Goal: Information Seeking & Learning: Learn about a topic

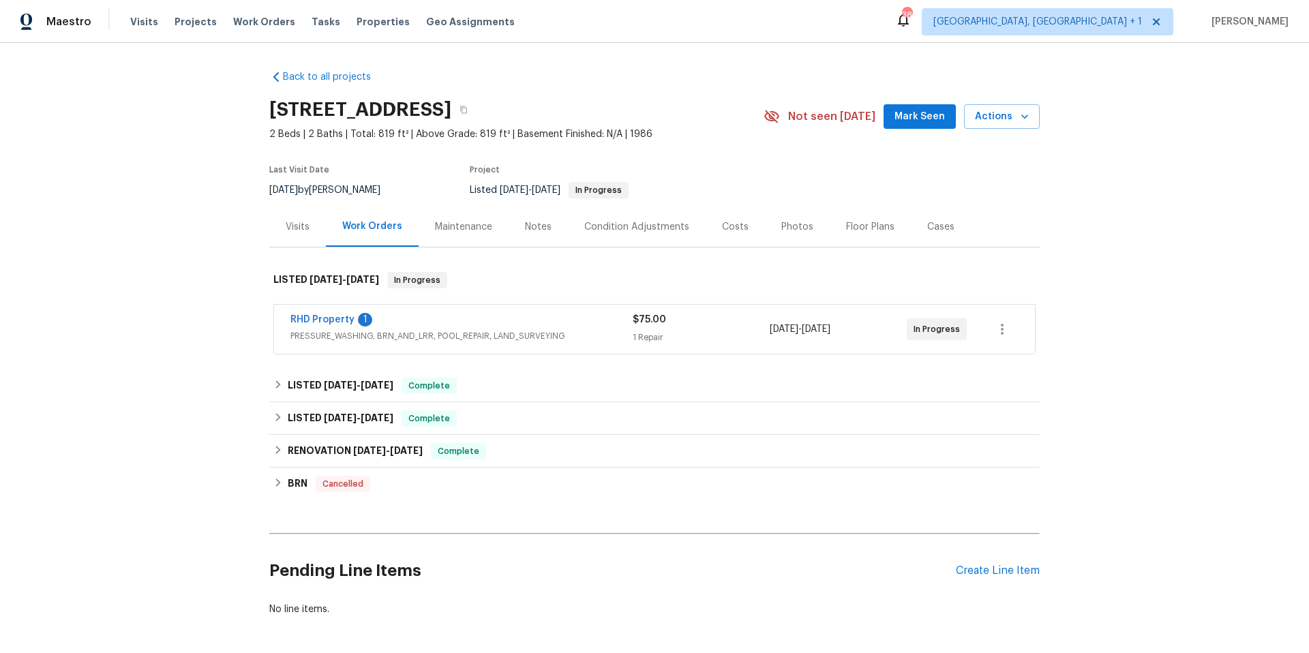
click at [441, 317] on div "RHD Property 1" at bounding box center [462, 321] width 342 height 16
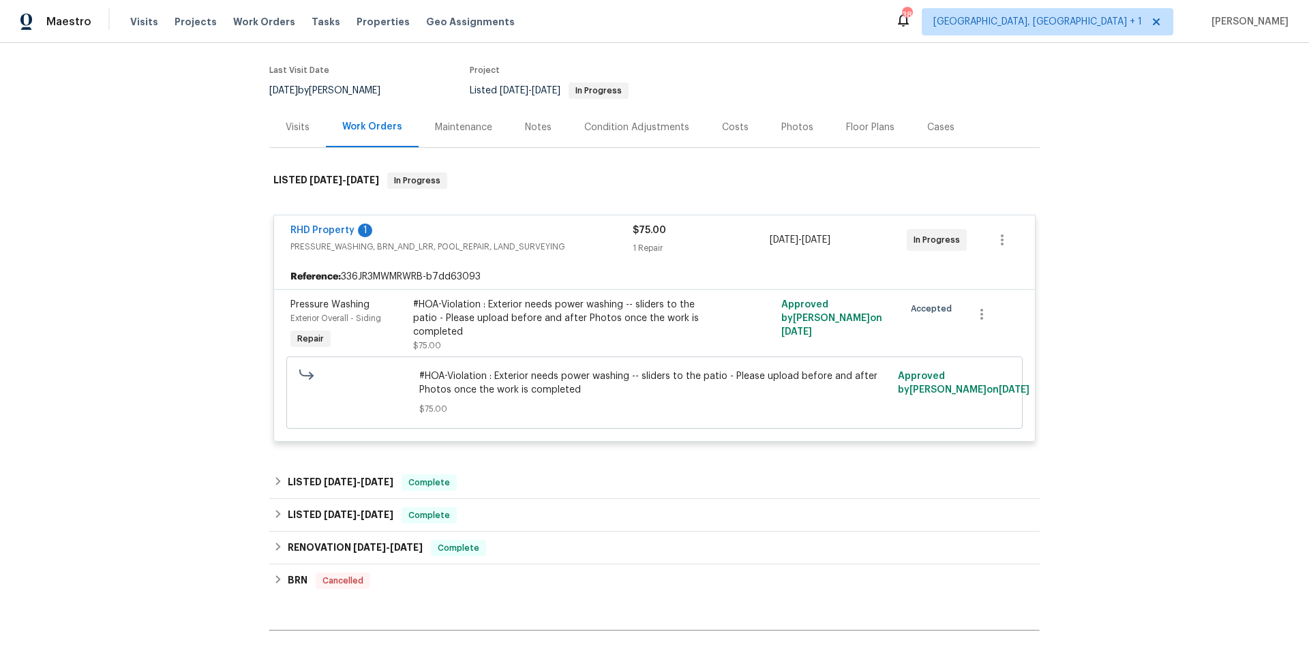
scroll to position [254, 0]
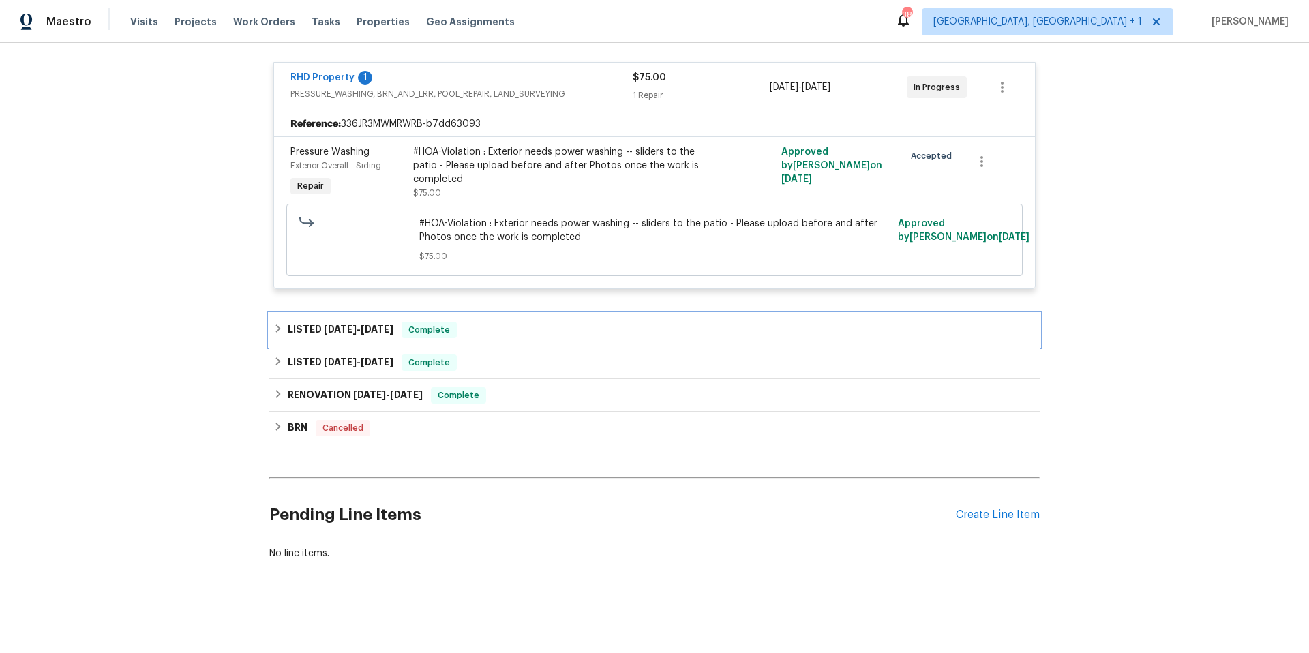
click at [522, 334] on div "LISTED [DATE] - [DATE] Complete" at bounding box center [654, 330] width 762 height 16
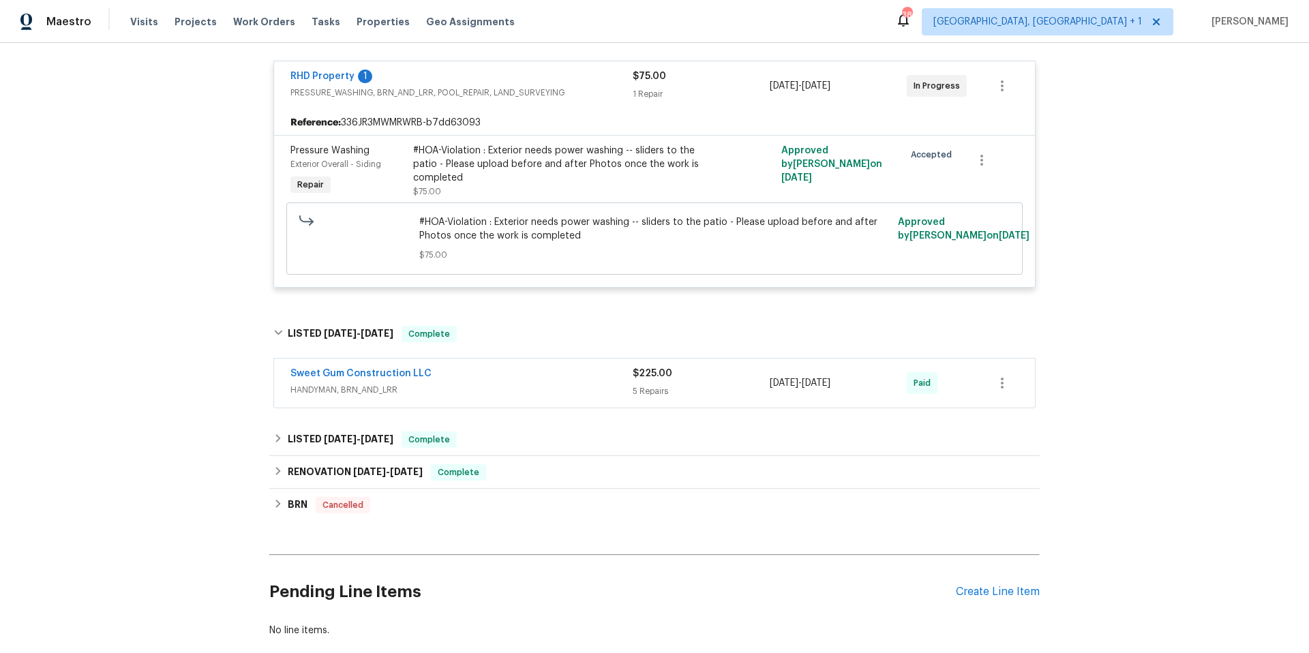
click at [509, 381] on div "Sweet Gum Construction LLC" at bounding box center [462, 375] width 342 height 16
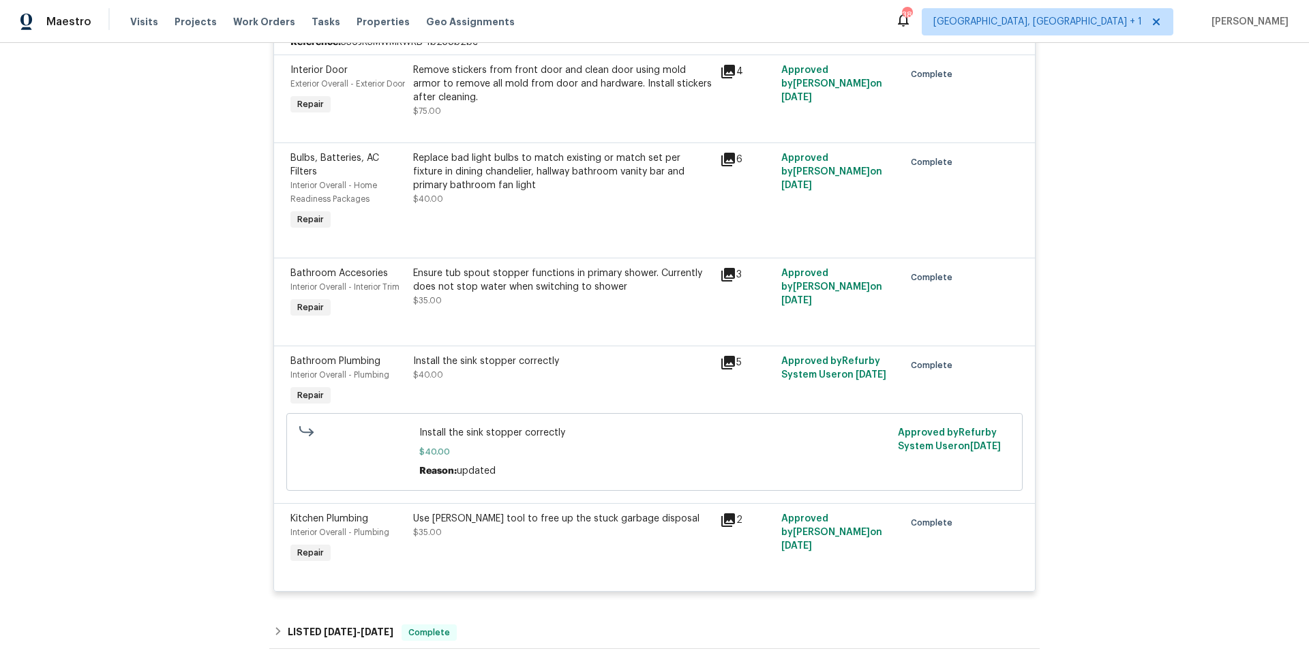
scroll to position [861, 0]
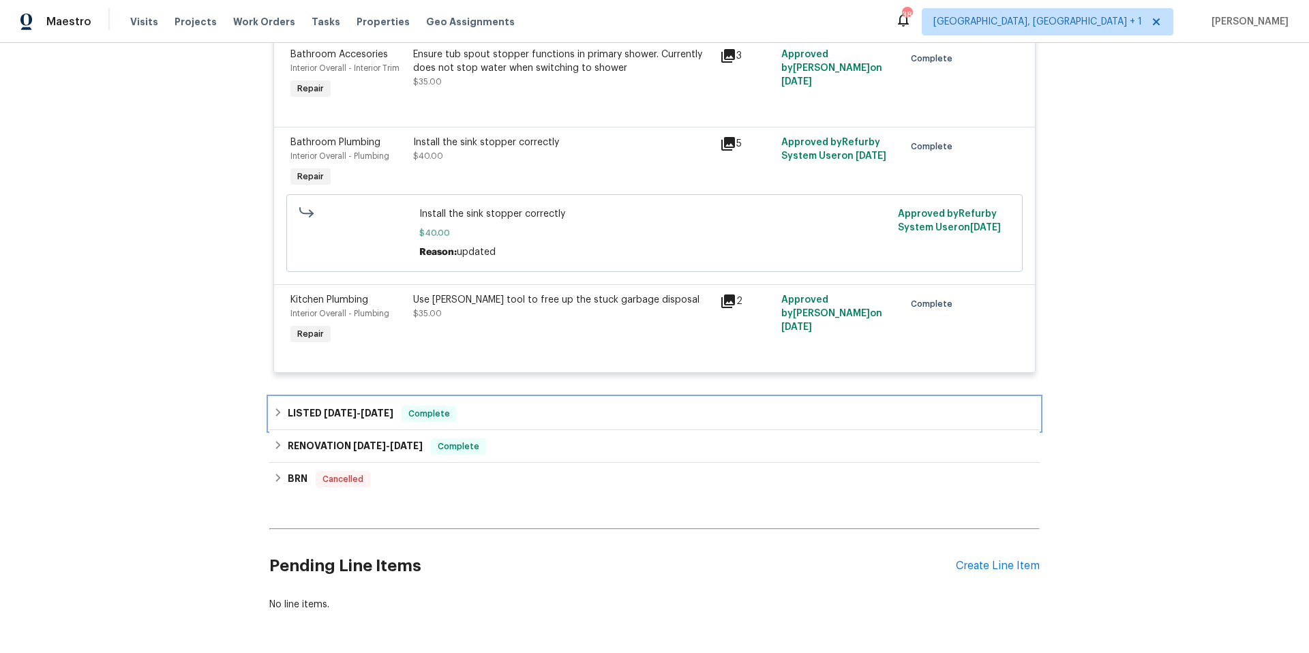
click at [567, 422] on div "LISTED [DATE] - [DATE] Complete" at bounding box center [654, 414] width 762 height 16
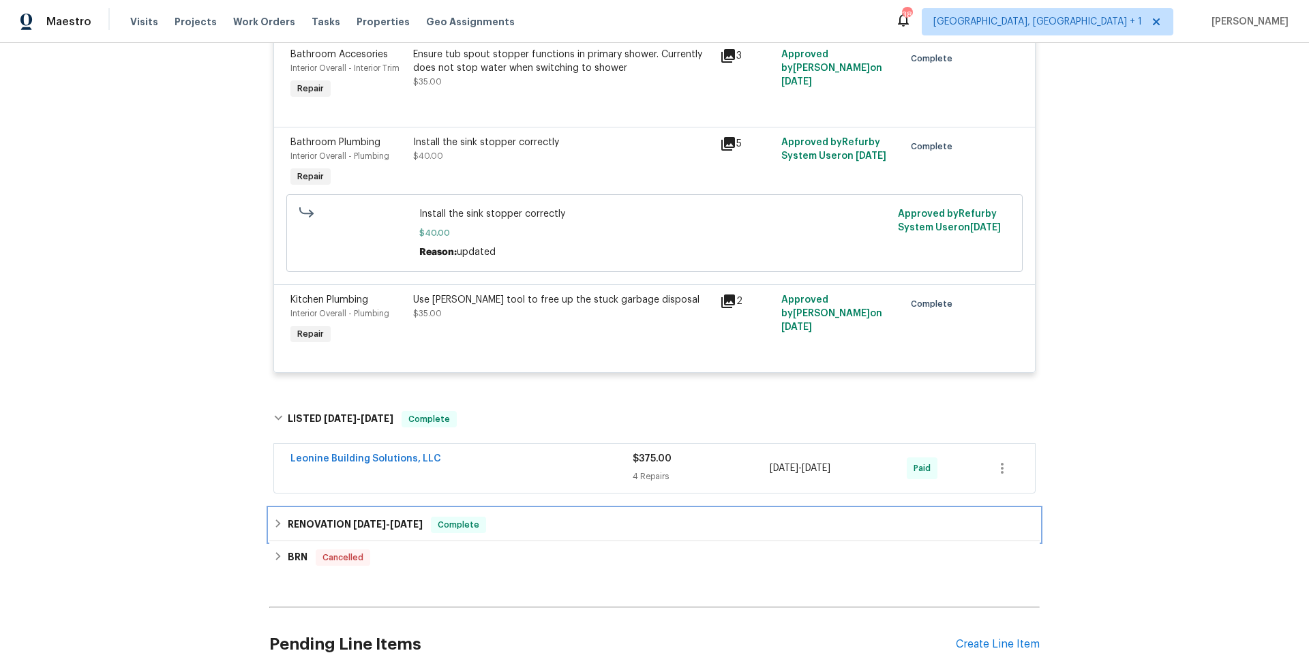
click at [532, 533] on div "RENOVATION [DATE] - [DATE] Complete" at bounding box center [654, 525] width 762 height 16
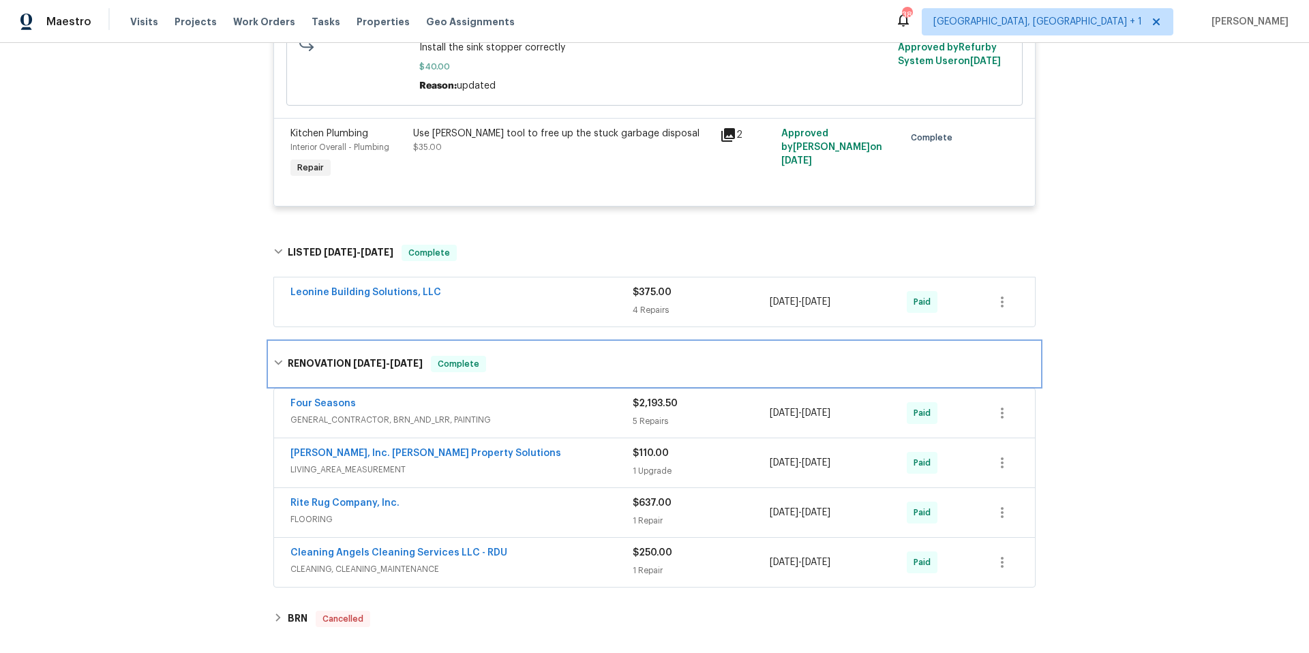
scroll to position [1092, 0]
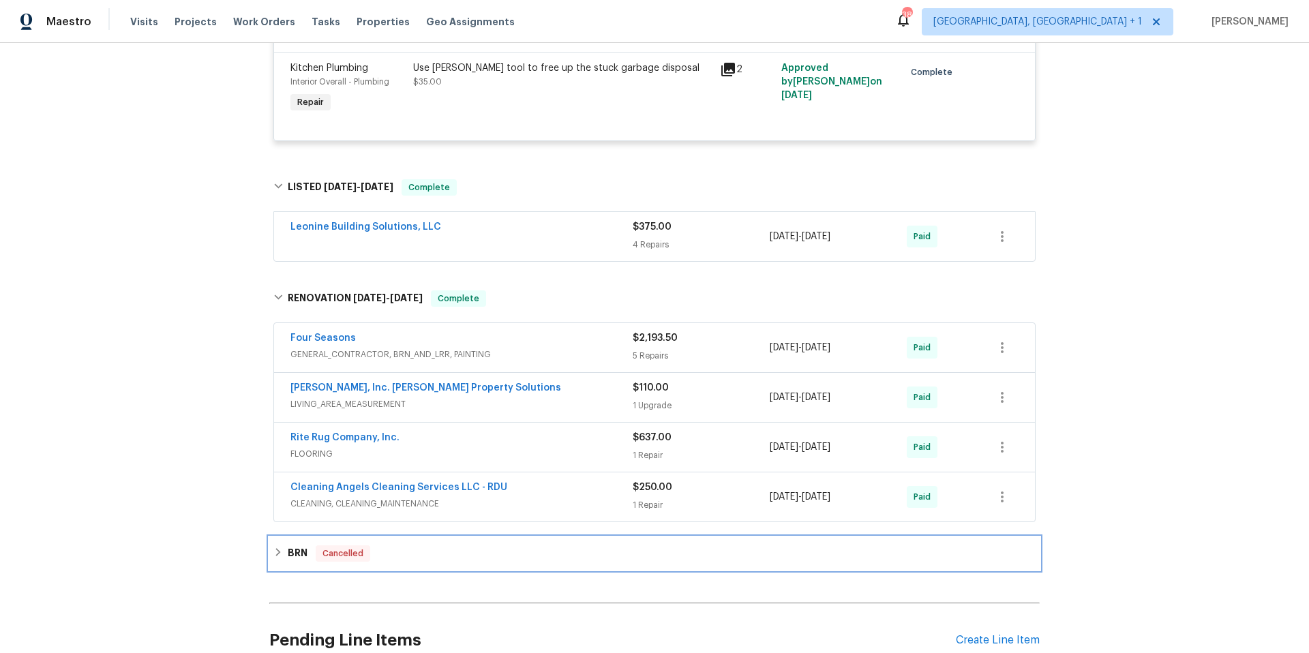
click at [518, 570] on div "BRN Cancelled" at bounding box center [654, 553] width 771 height 33
click at [520, 567] on div "BRN Cancelled" at bounding box center [654, 559] width 762 height 16
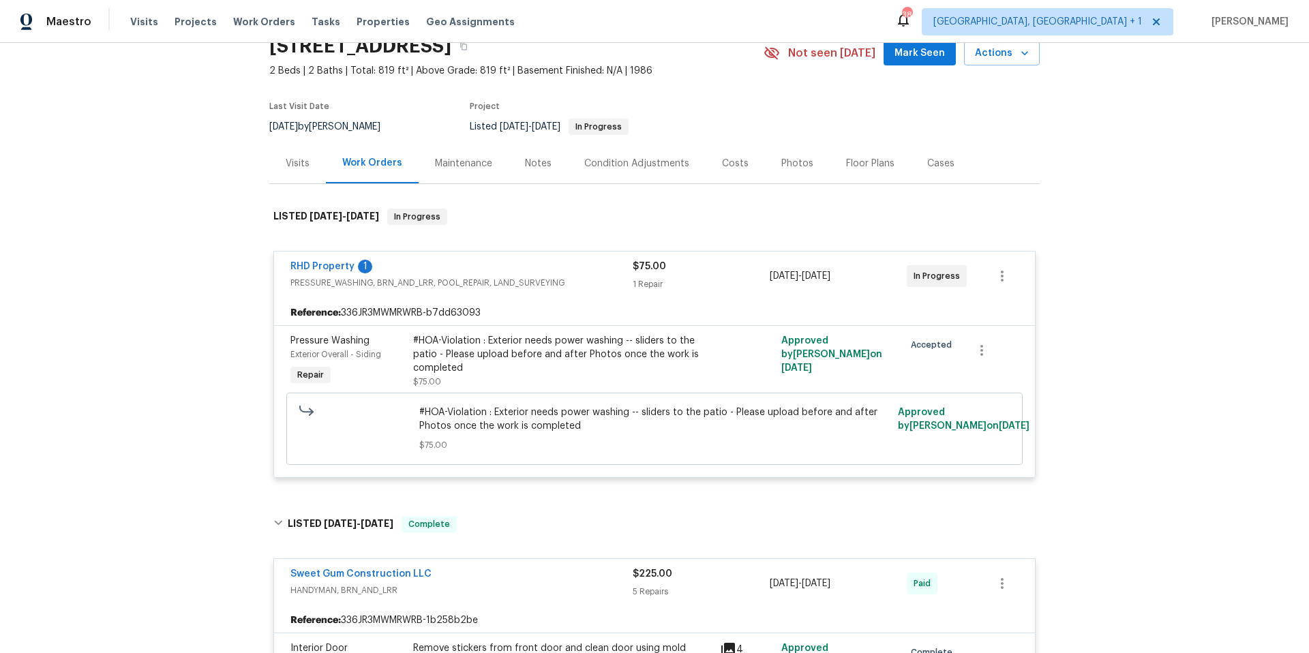
scroll to position [0, 0]
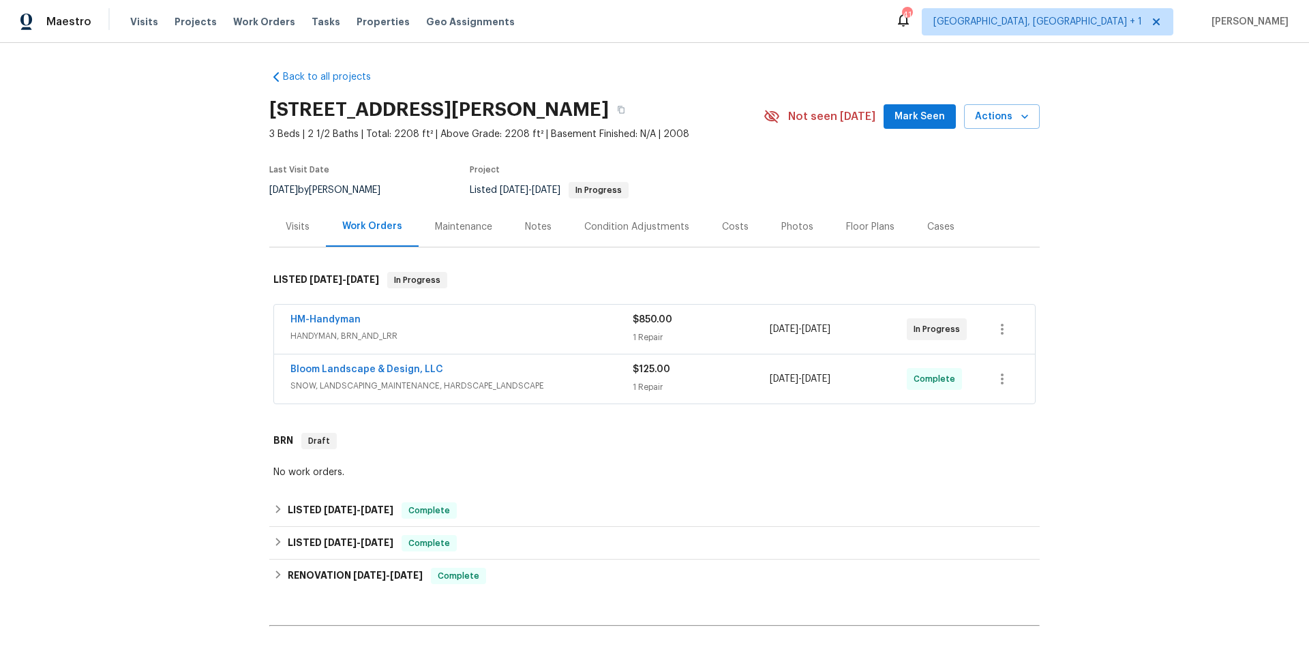
click at [422, 314] on div "HM-Handyman" at bounding box center [462, 321] width 342 height 16
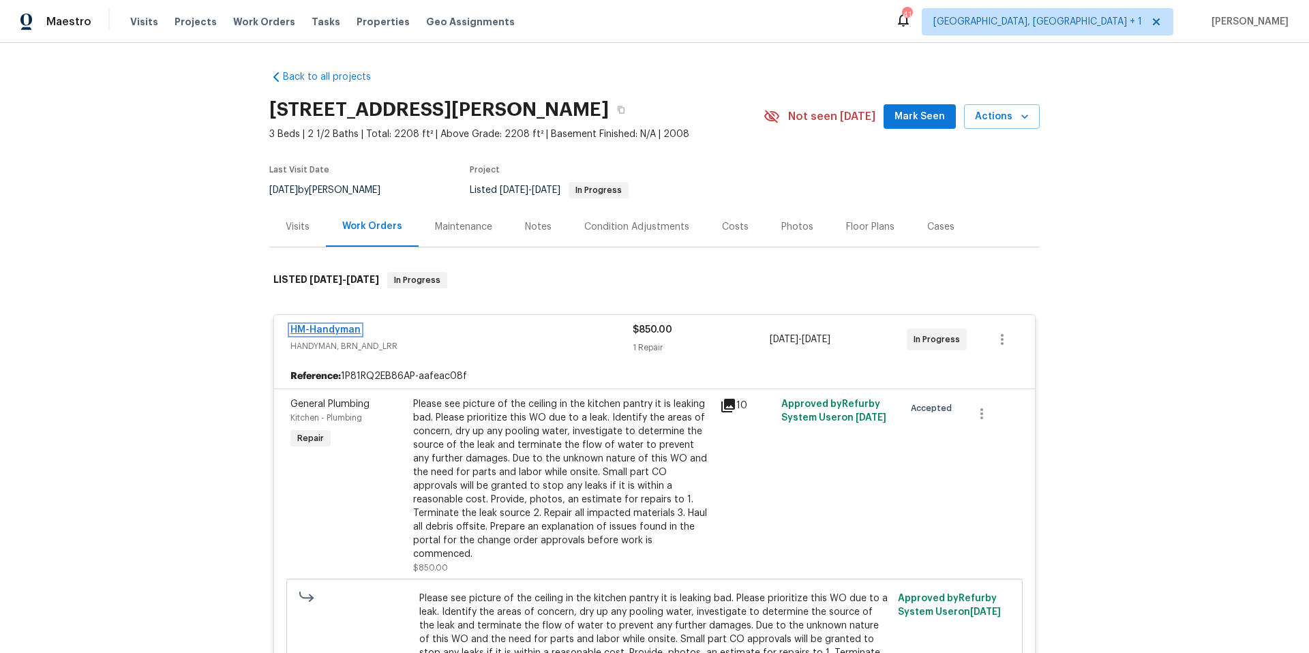
click at [339, 328] on link "HM-Handyman" at bounding box center [326, 330] width 70 height 10
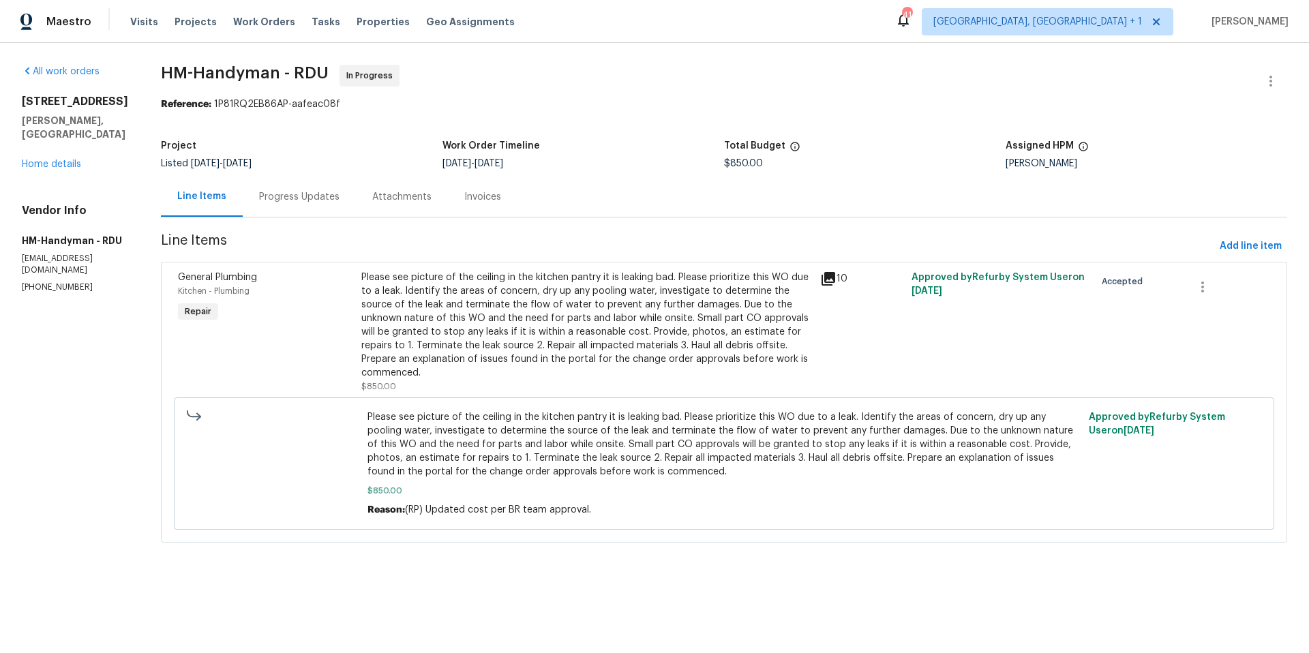
click at [300, 196] on div "Progress Updates" at bounding box center [299, 197] width 80 height 14
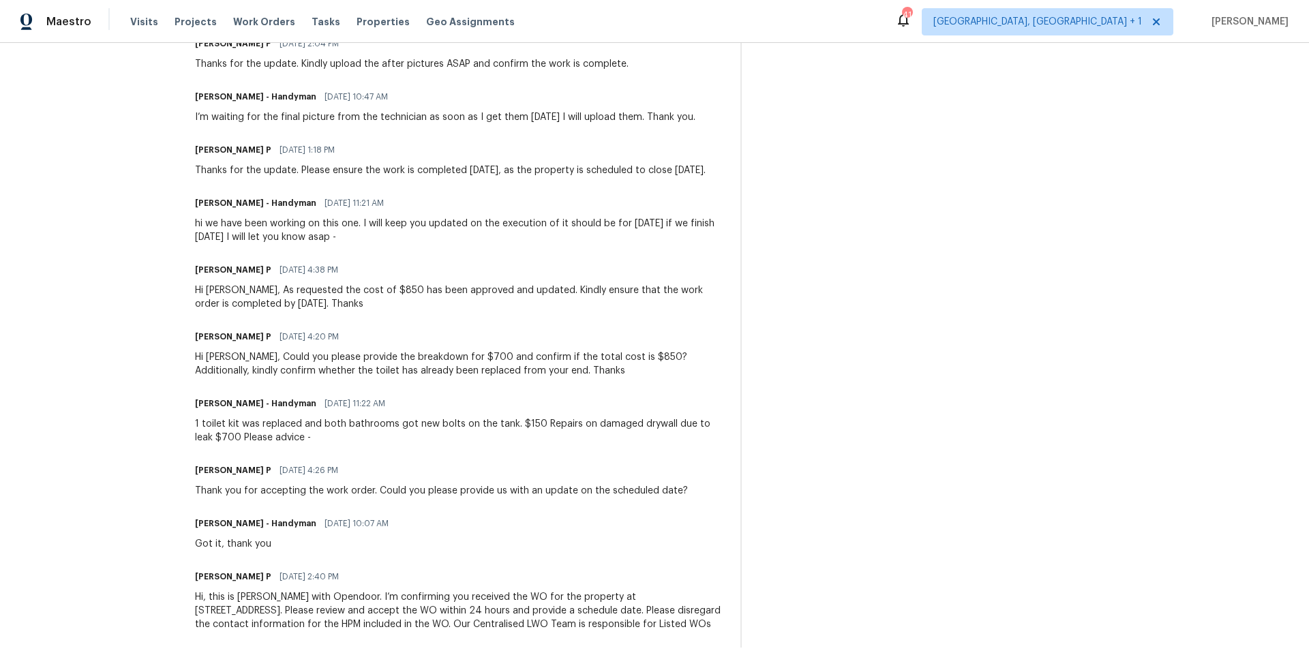
scroll to position [732, 0]
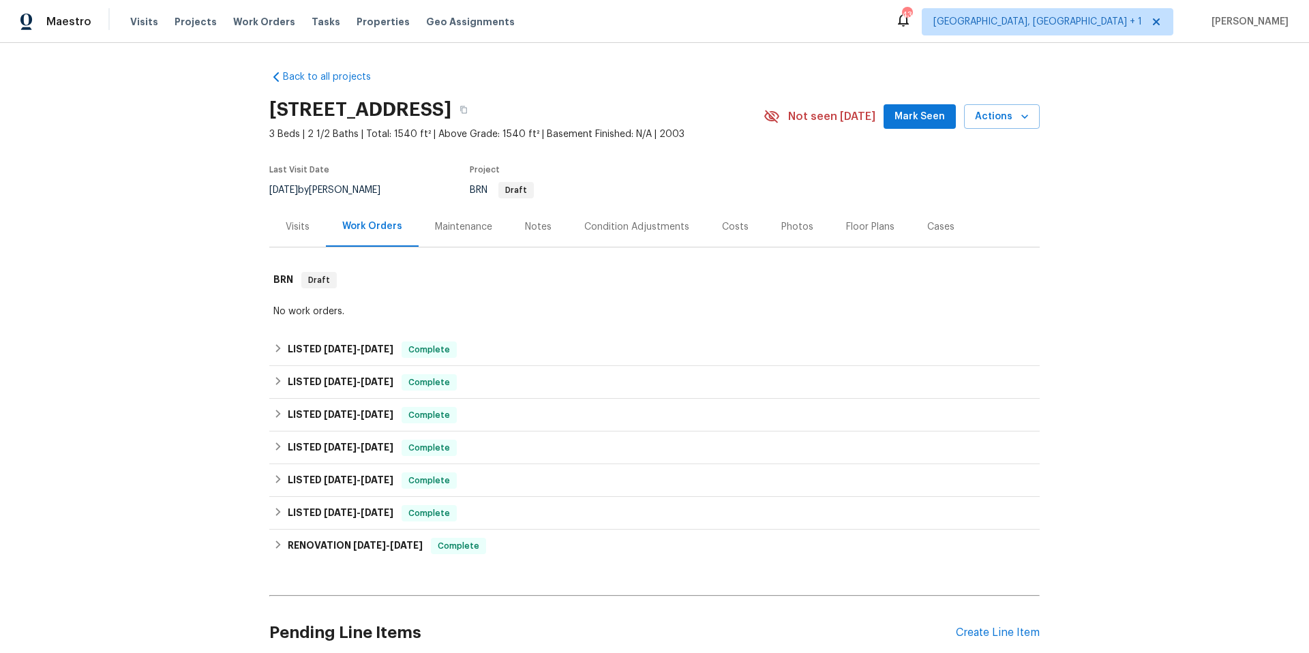
click at [297, 228] on div "Visits" at bounding box center [298, 227] width 24 height 14
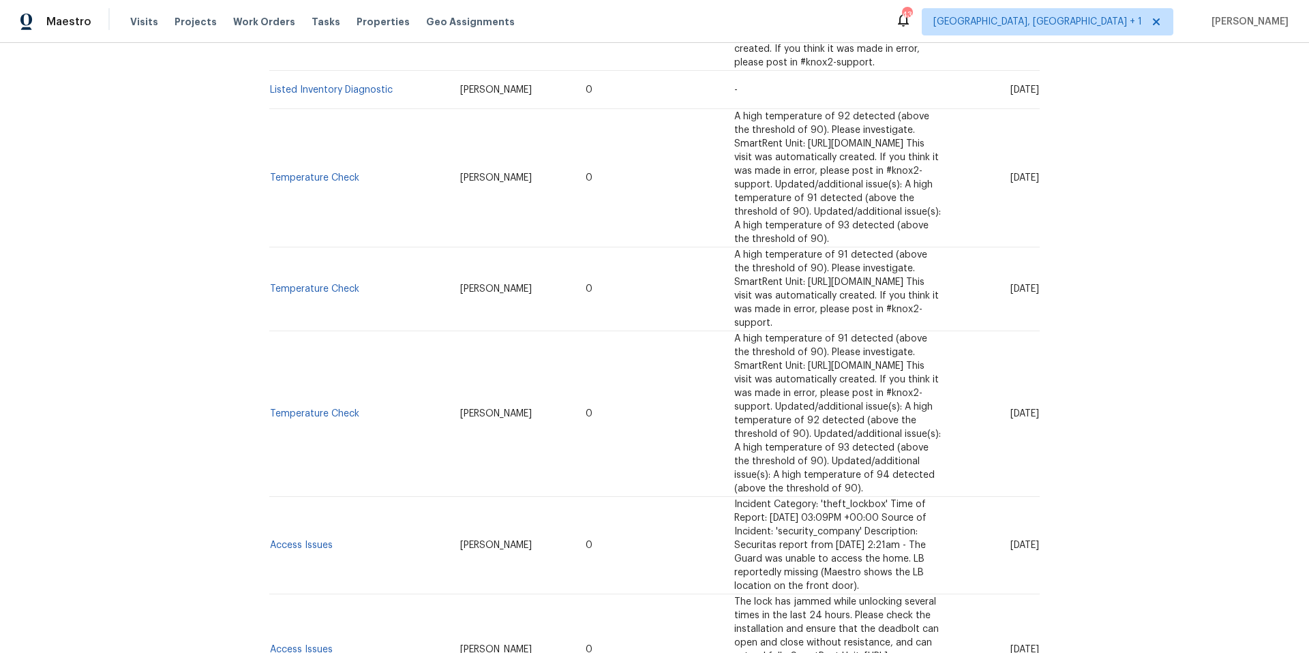
scroll to position [1111, 0]
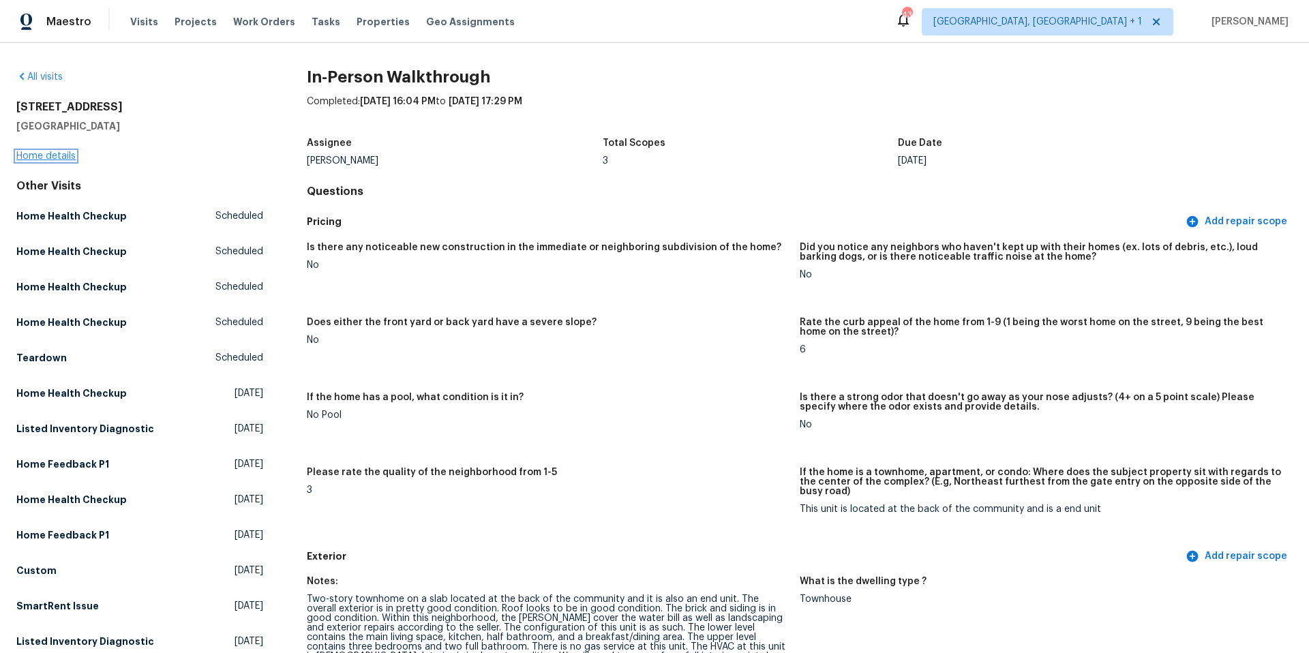
click at [61, 156] on link "Home details" at bounding box center [45, 156] width 59 height 10
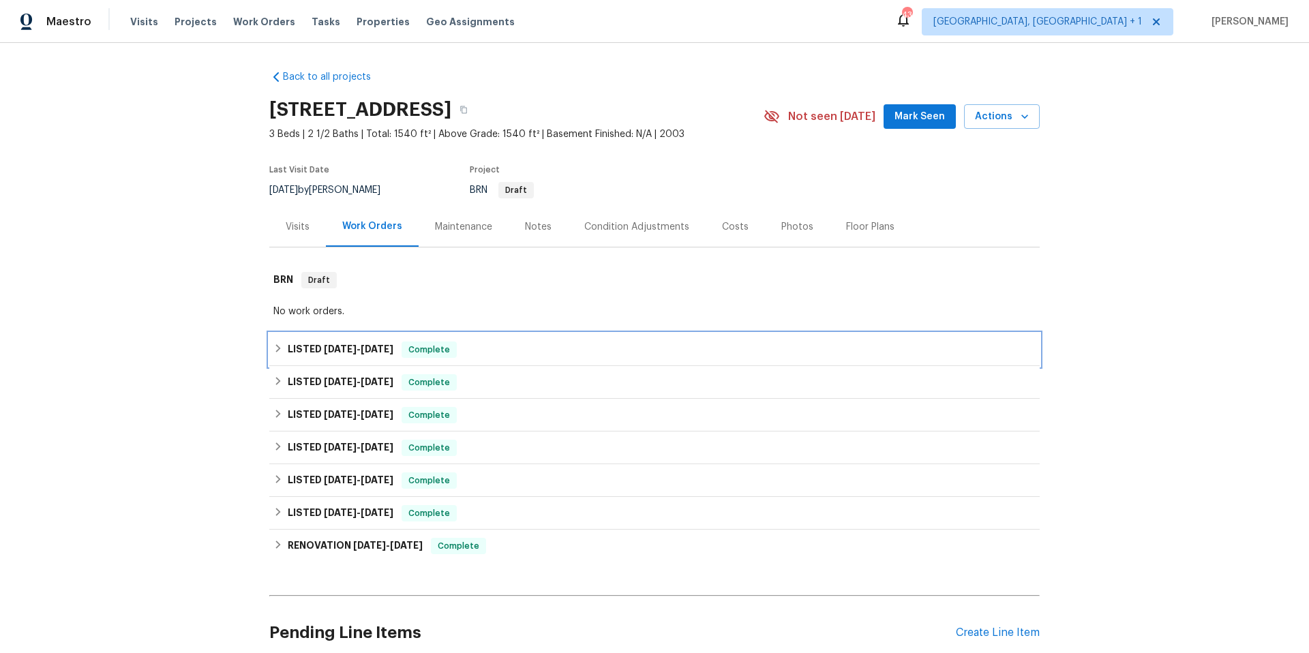
click at [469, 348] on div "LISTED 7/23/25 - 7/26/25 Complete" at bounding box center [654, 350] width 762 height 16
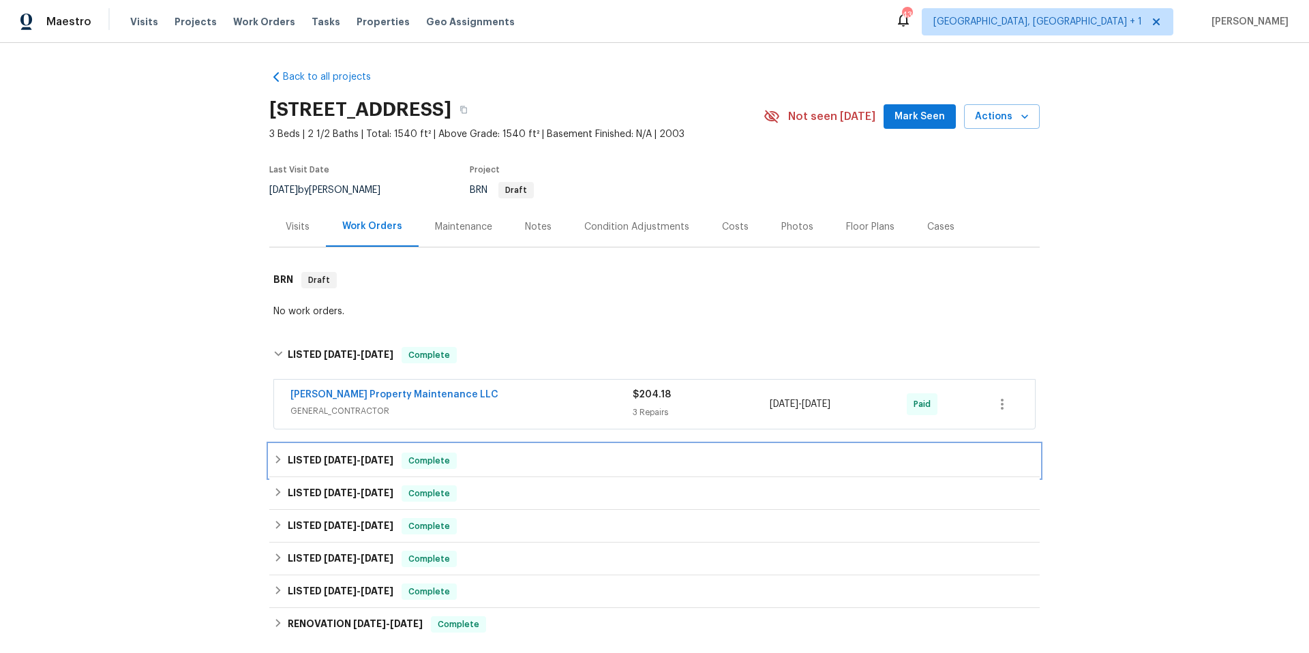
click at [510, 459] on div "LISTED 7/11/25 - 7/17/25 Complete" at bounding box center [654, 461] width 762 height 16
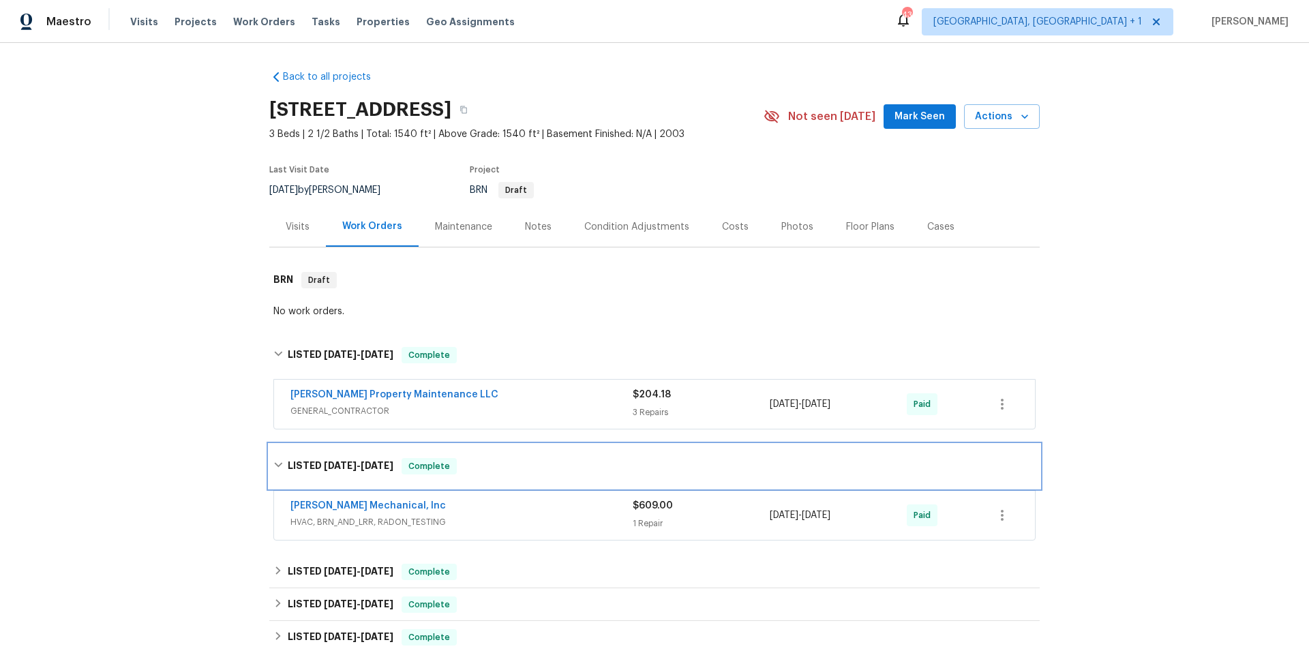
scroll to position [252, 0]
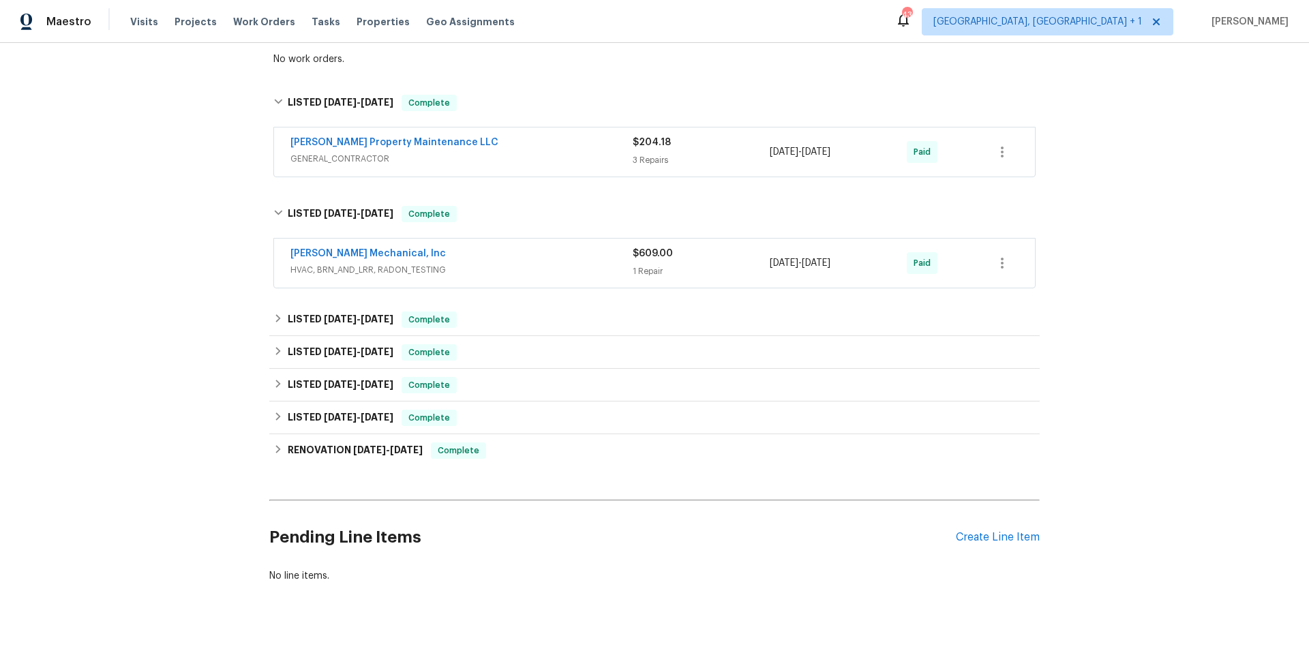
click at [449, 268] on span "HVAC, BRN_AND_LRR, RADON_TESTING" at bounding box center [462, 270] width 342 height 14
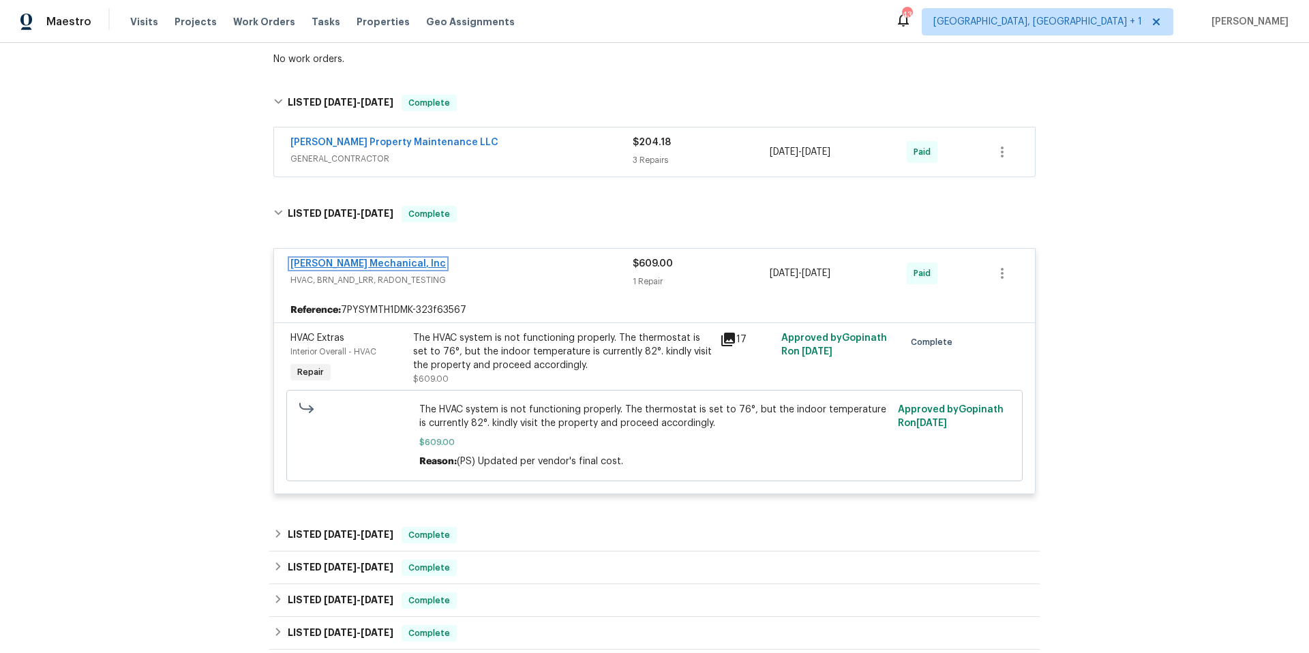
click at [363, 267] on link "JH Martin Mechanical, Inc" at bounding box center [368, 264] width 155 height 10
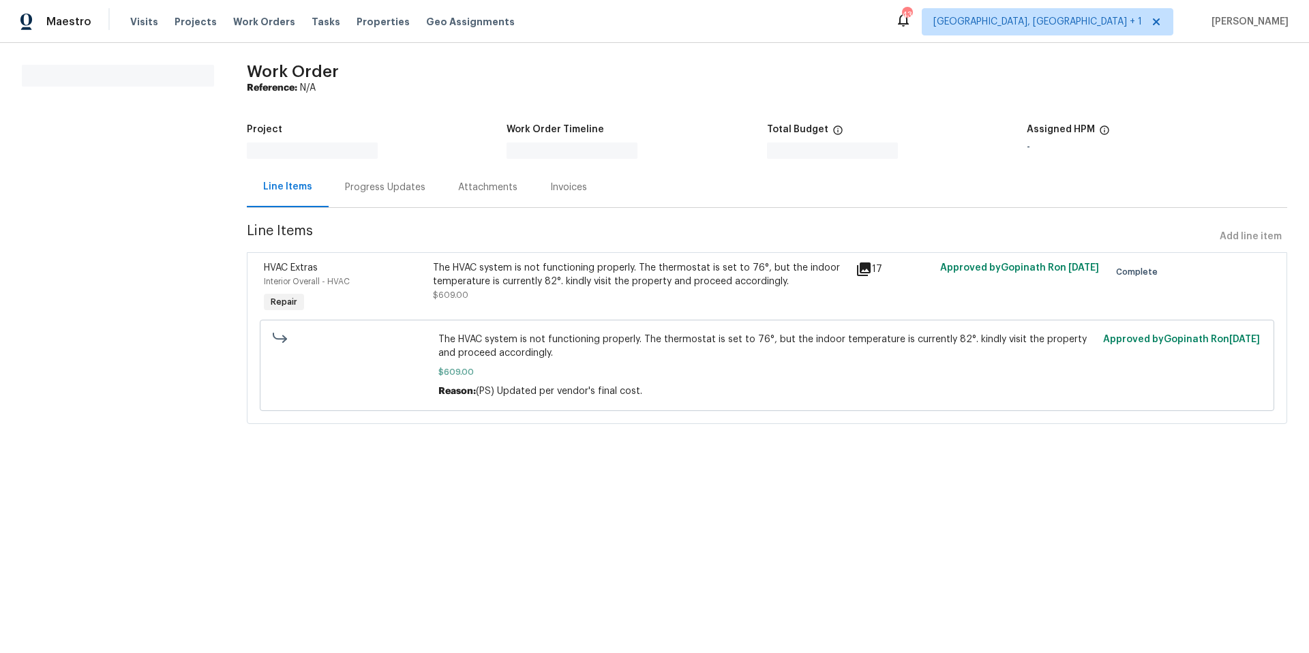
click at [374, 187] on div "Progress Updates" at bounding box center [385, 188] width 80 height 14
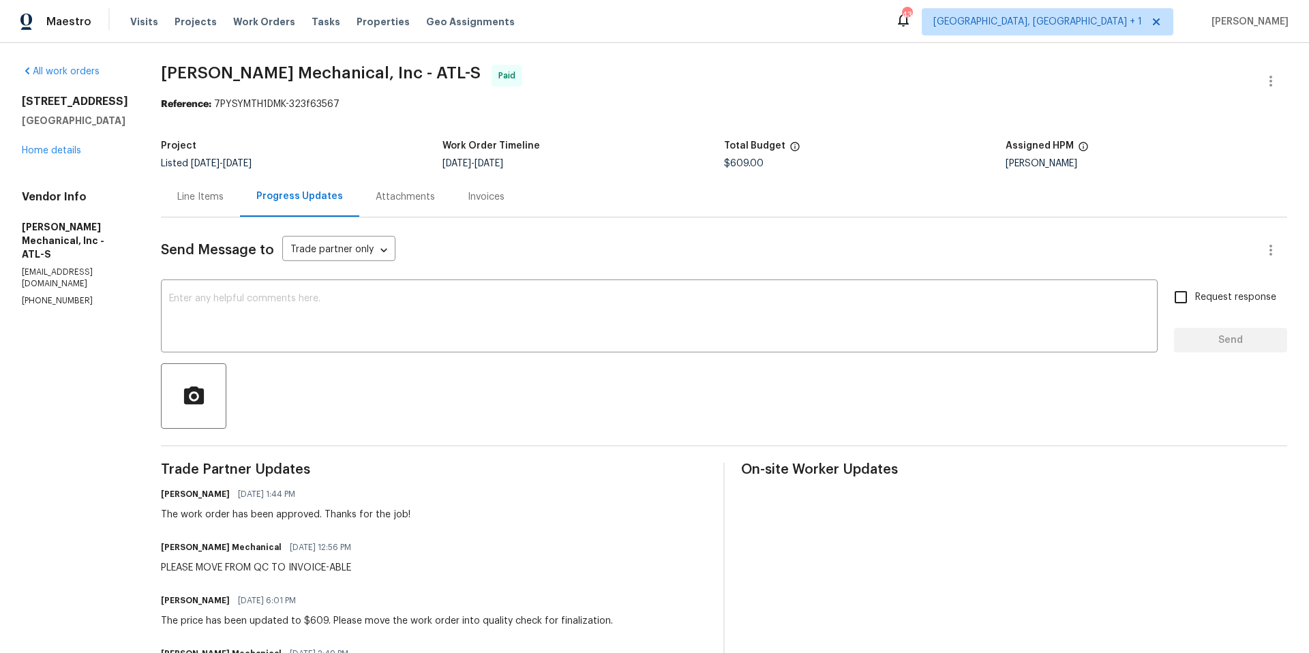
click at [224, 198] on div "Line Items" at bounding box center [200, 197] width 46 height 14
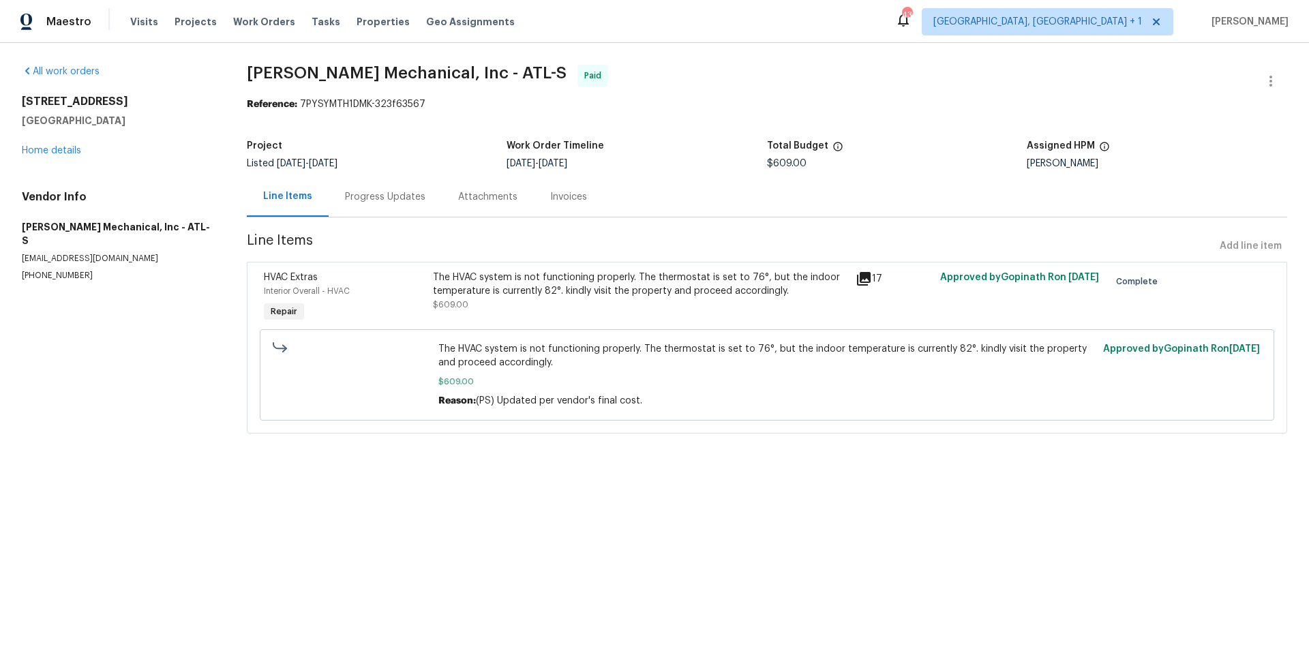
click at [857, 279] on icon at bounding box center [864, 279] width 14 height 14
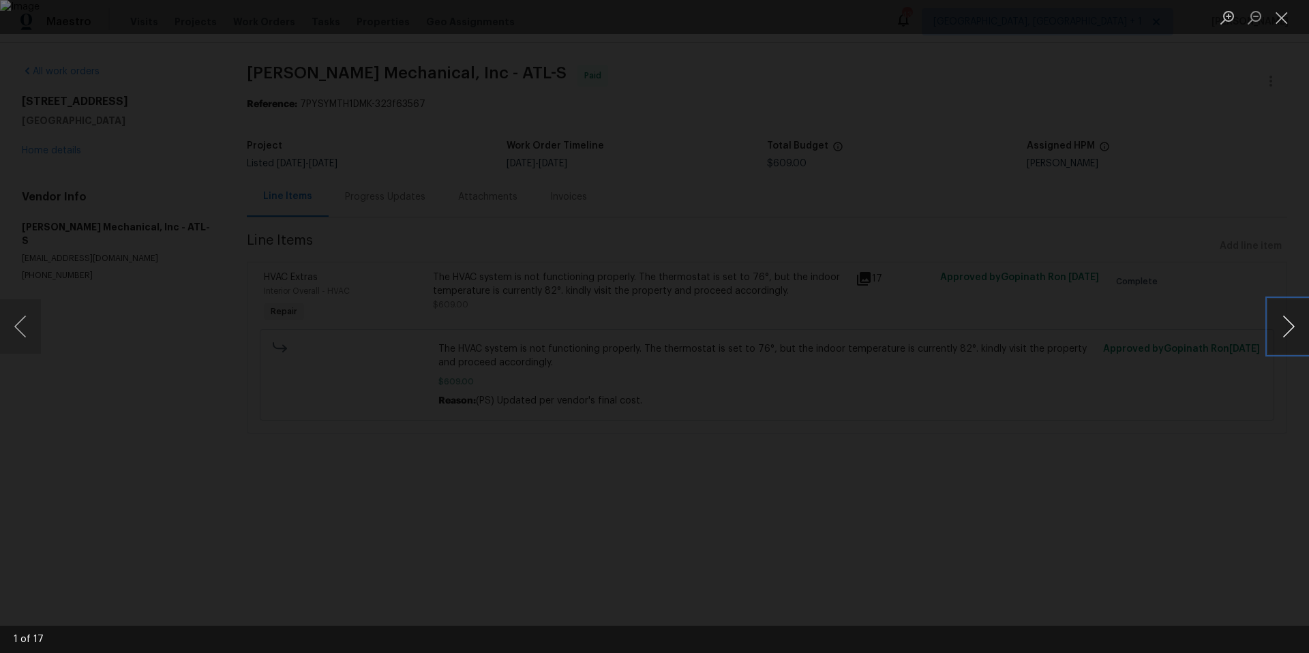
click at [1288, 333] on button "Next image" at bounding box center [1288, 326] width 41 height 55
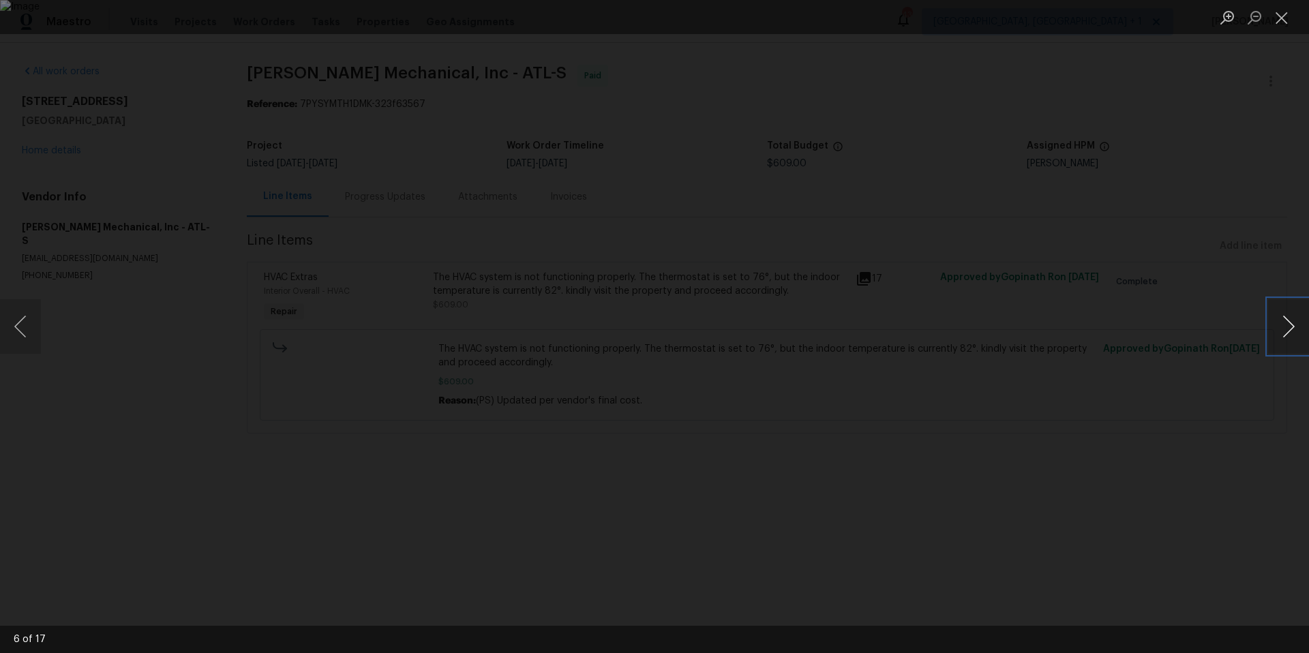
click at [1288, 333] on button "Next image" at bounding box center [1288, 326] width 41 height 55
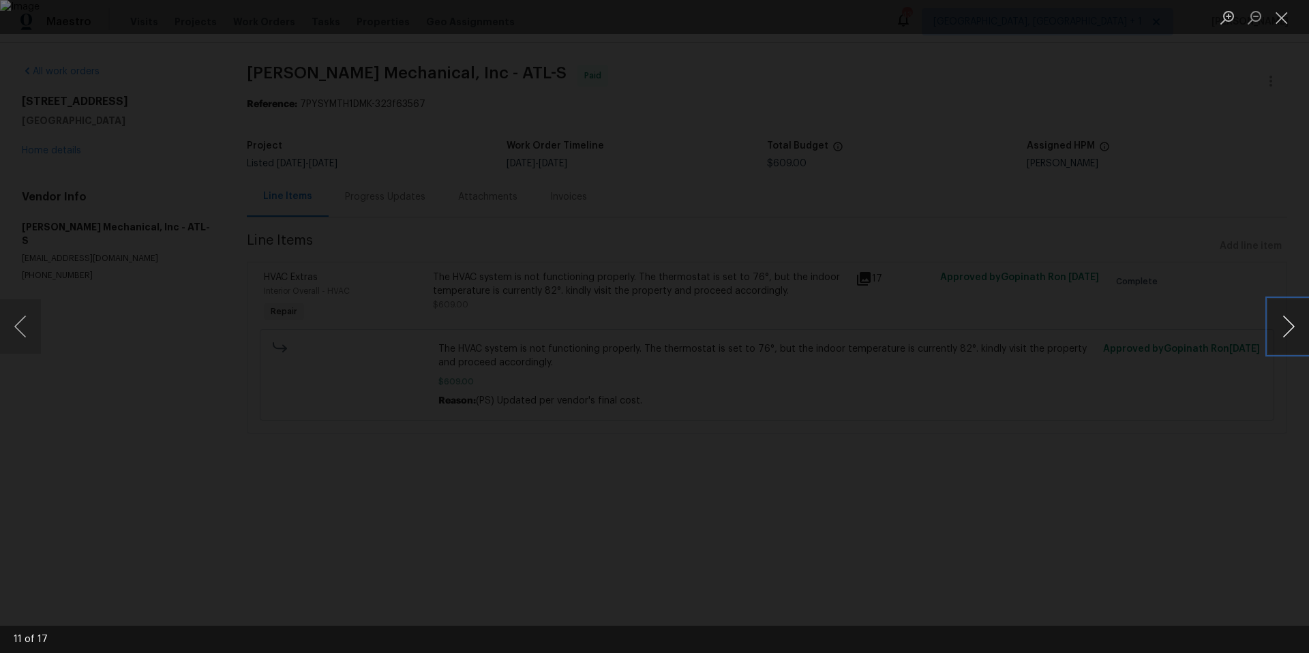
click at [1288, 333] on button "Next image" at bounding box center [1288, 326] width 41 height 55
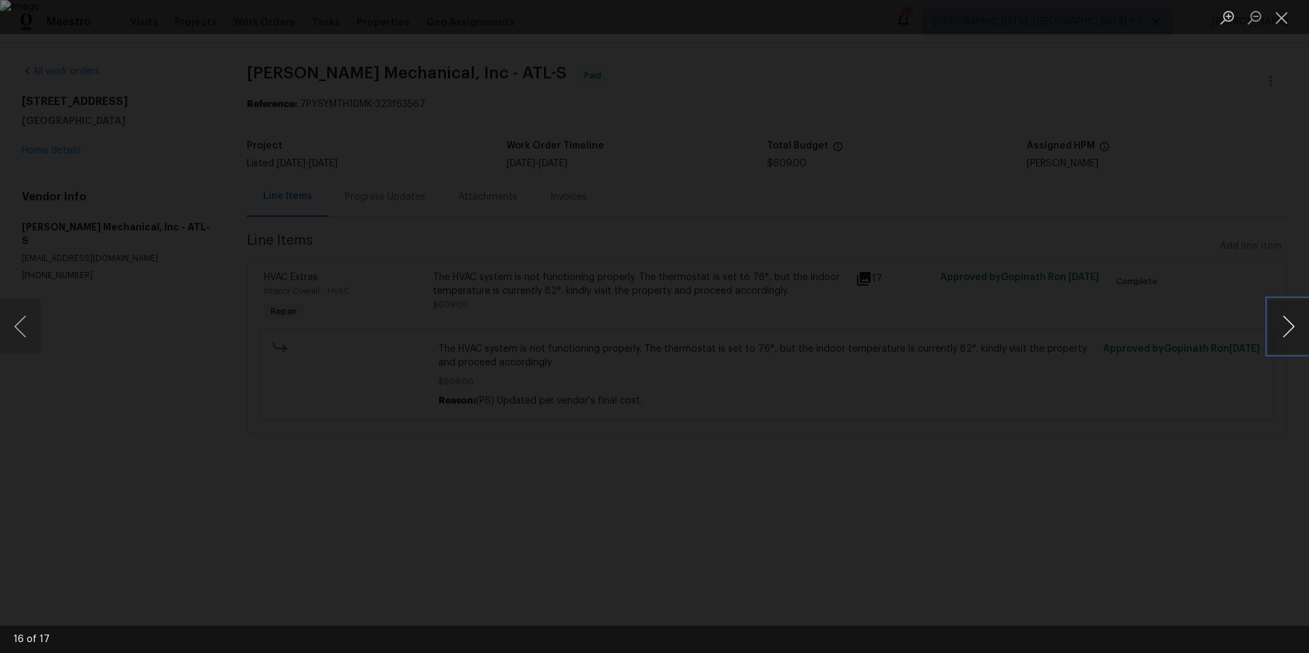
click at [1288, 333] on button "Next image" at bounding box center [1288, 326] width 41 height 55
click at [1285, 19] on button "Close lightbox" at bounding box center [1281, 17] width 27 height 24
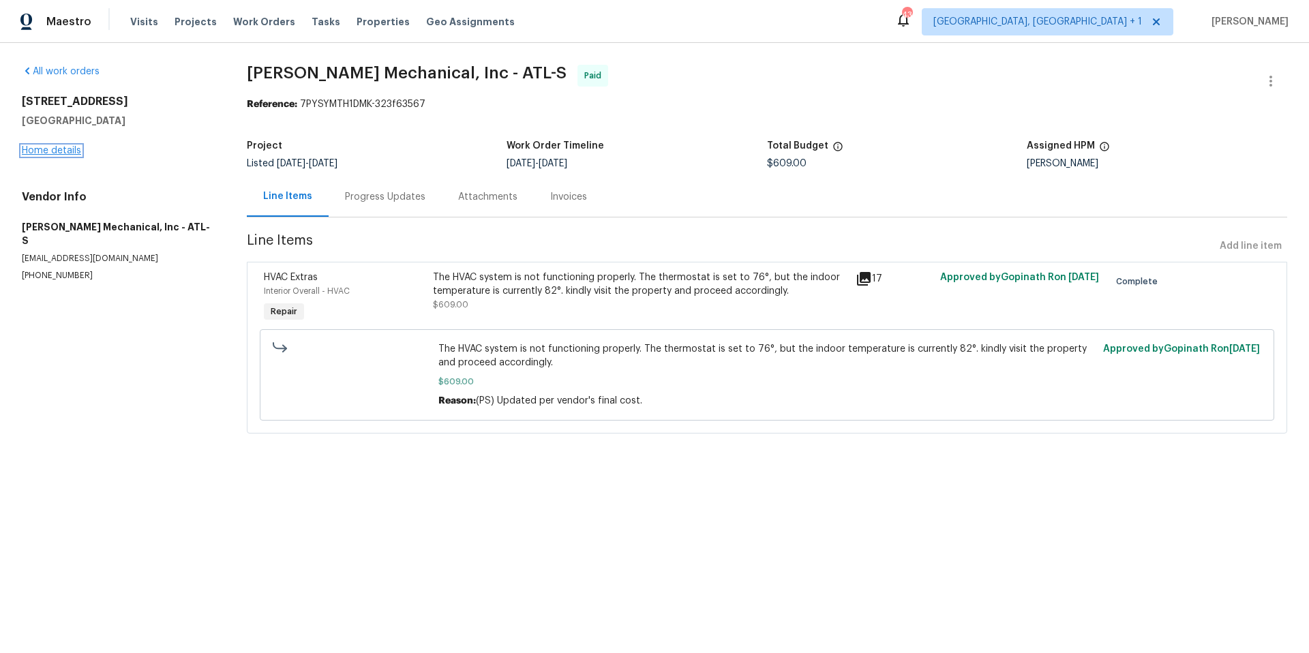
click at [56, 147] on link "Home details" at bounding box center [51, 151] width 59 height 10
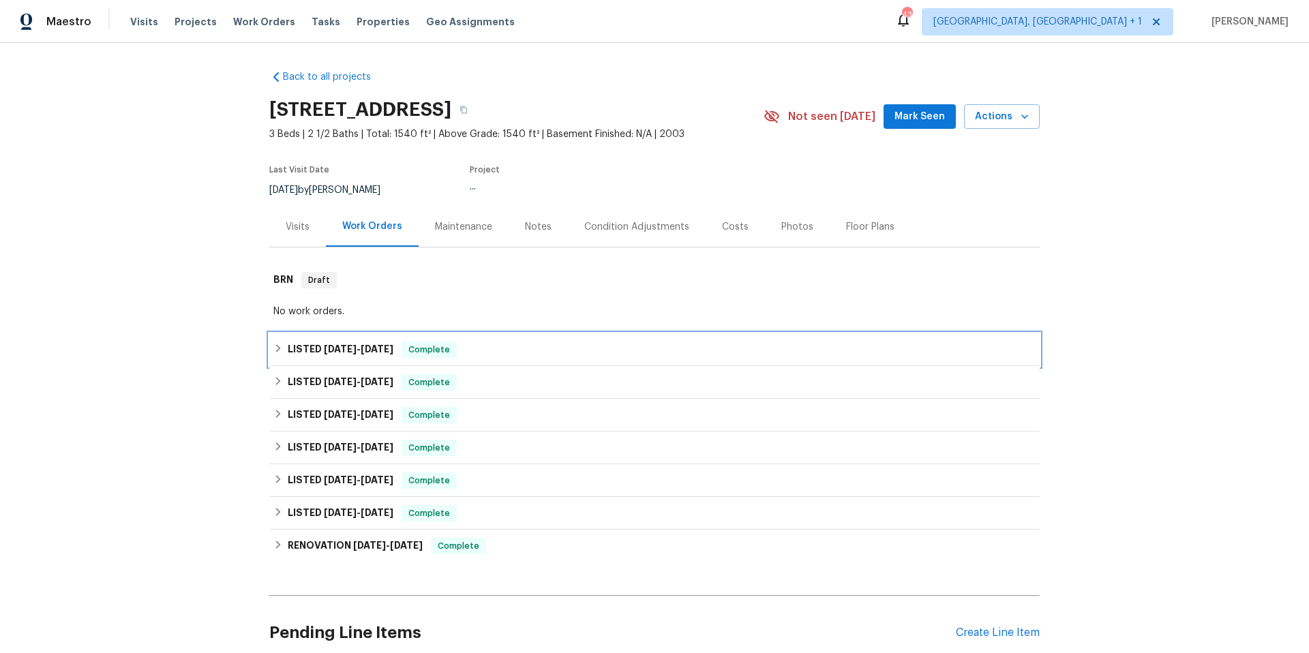
click at [535, 355] on div "LISTED 7/23/25 - 7/26/25 Complete" at bounding box center [654, 350] width 762 height 16
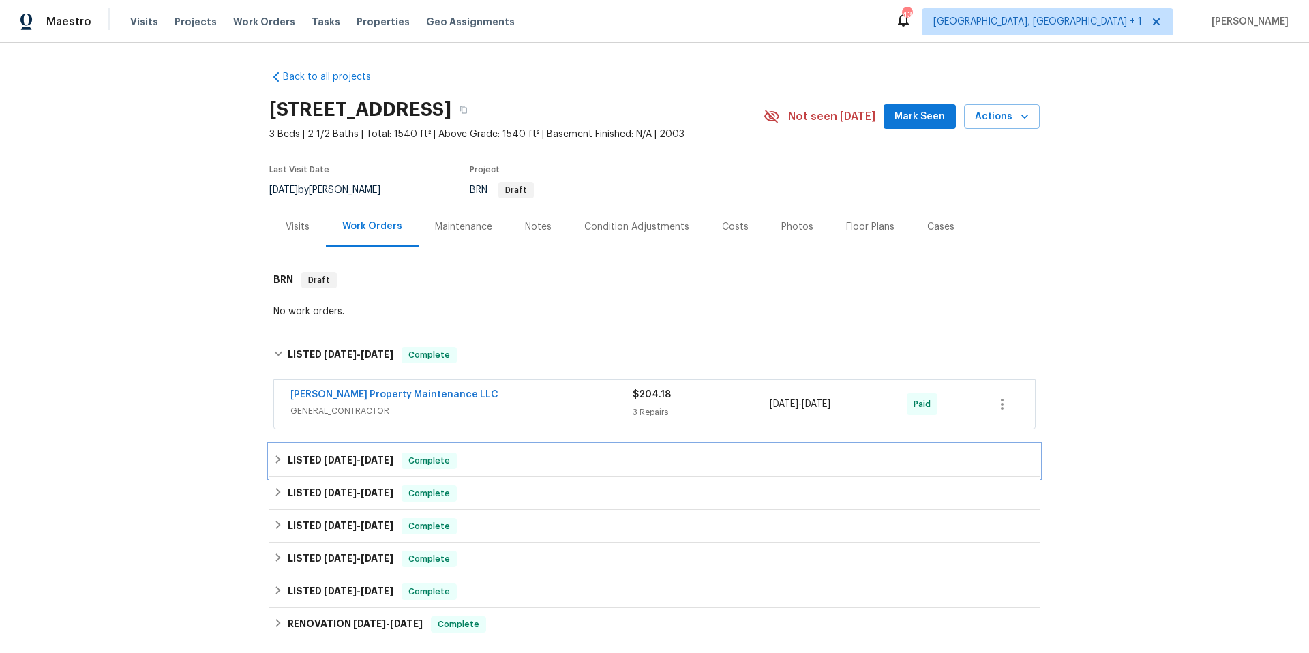
click at [552, 453] on div "LISTED 7/11/25 - 7/17/25 Complete" at bounding box center [654, 461] width 762 height 16
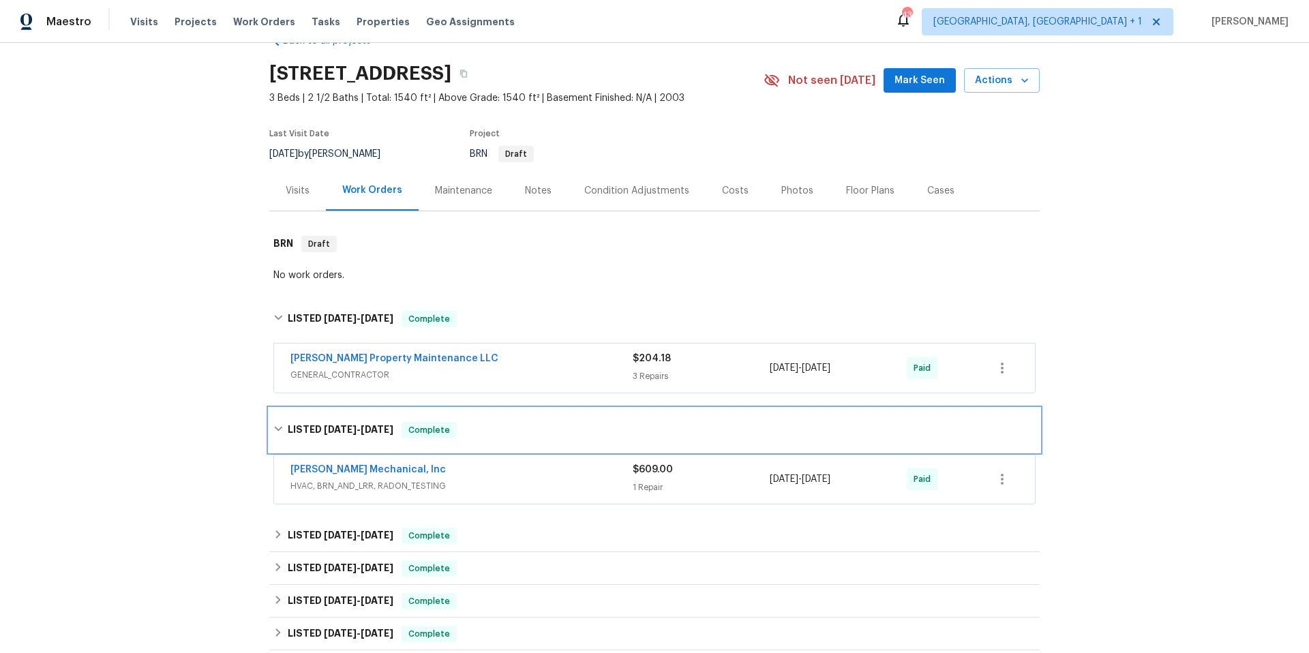
scroll to position [285, 0]
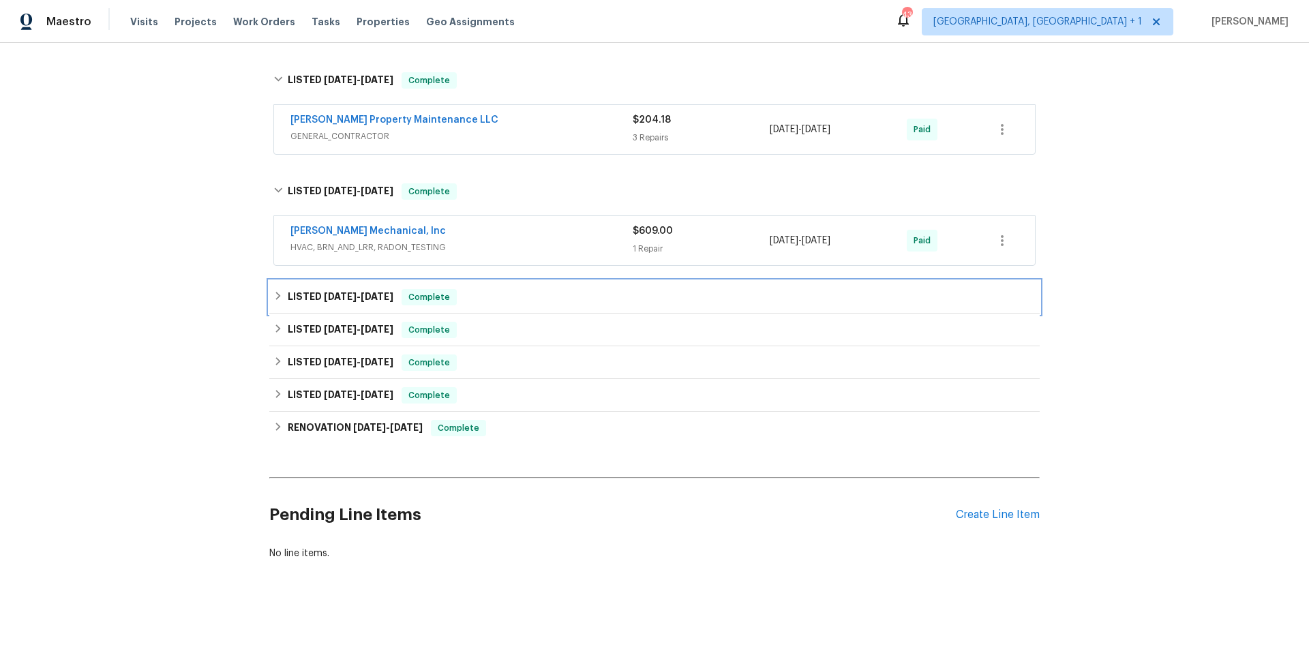
click at [563, 291] on div "LISTED 5/28/25 - 5/29/25 Complete" at bounding box center [654, 297] width 762 height 16
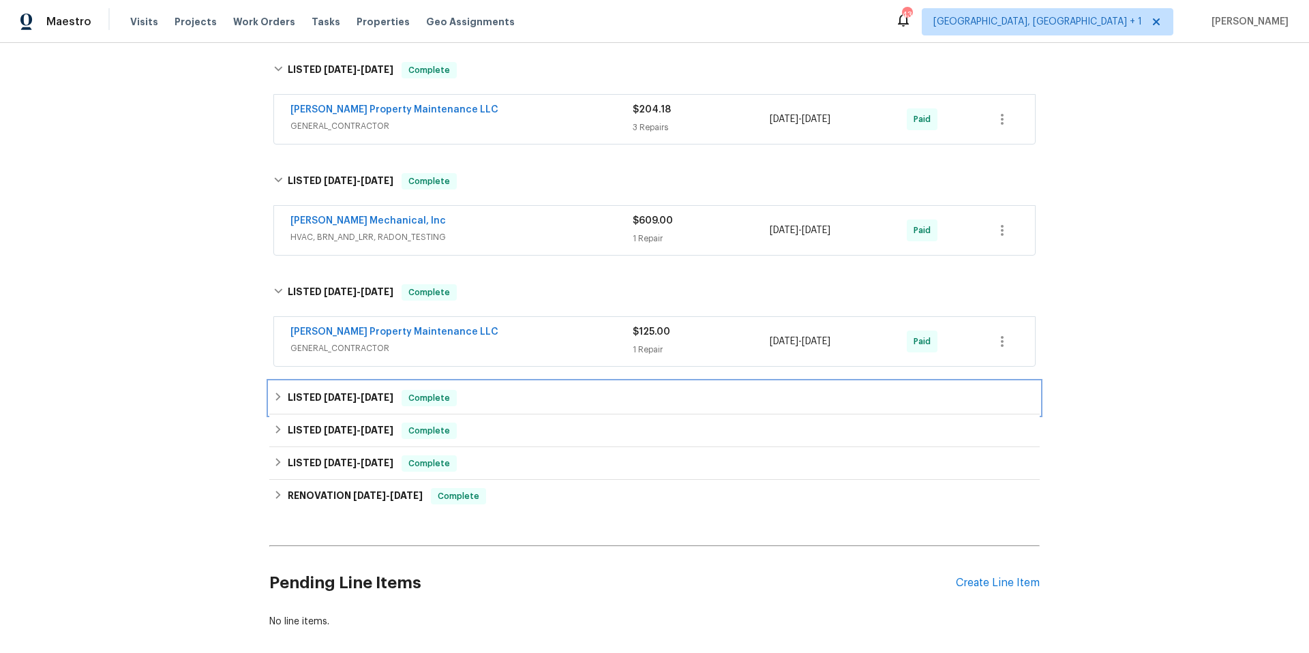
click at [560, 400] on div "LISTED 2/25/25 - 2/26/25 Complete" at bounding box center [654, 398] width 762 height 16
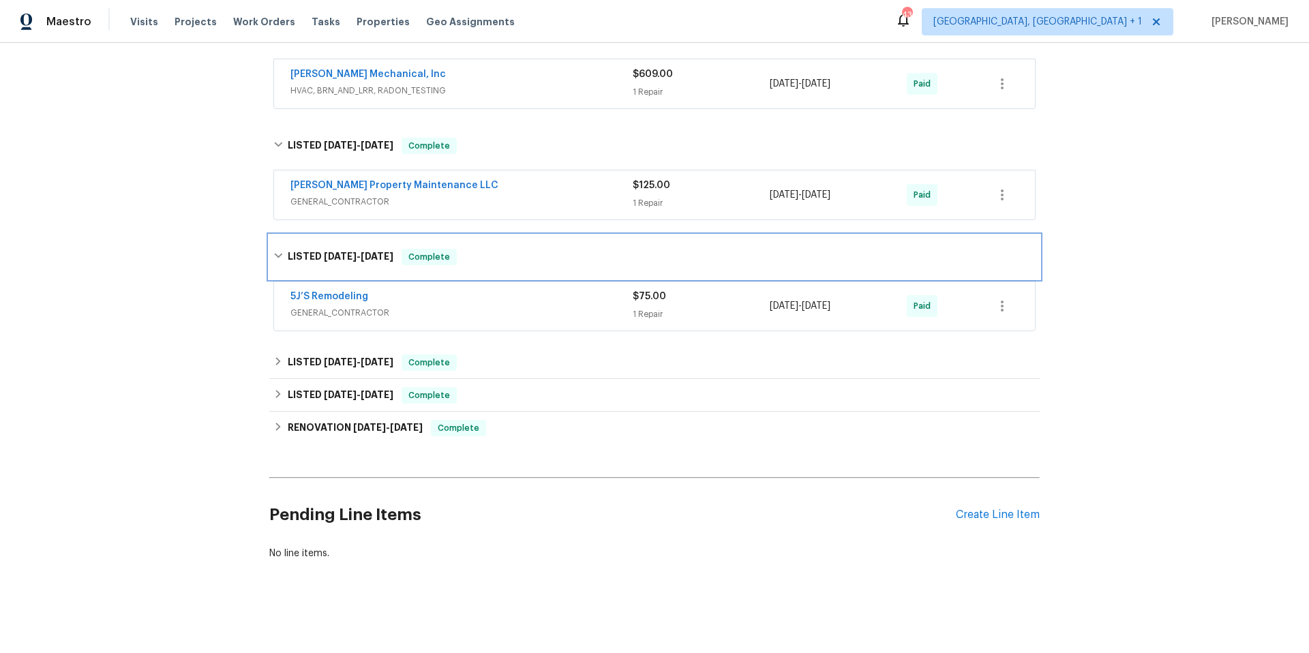
scroll to position [442, 0]
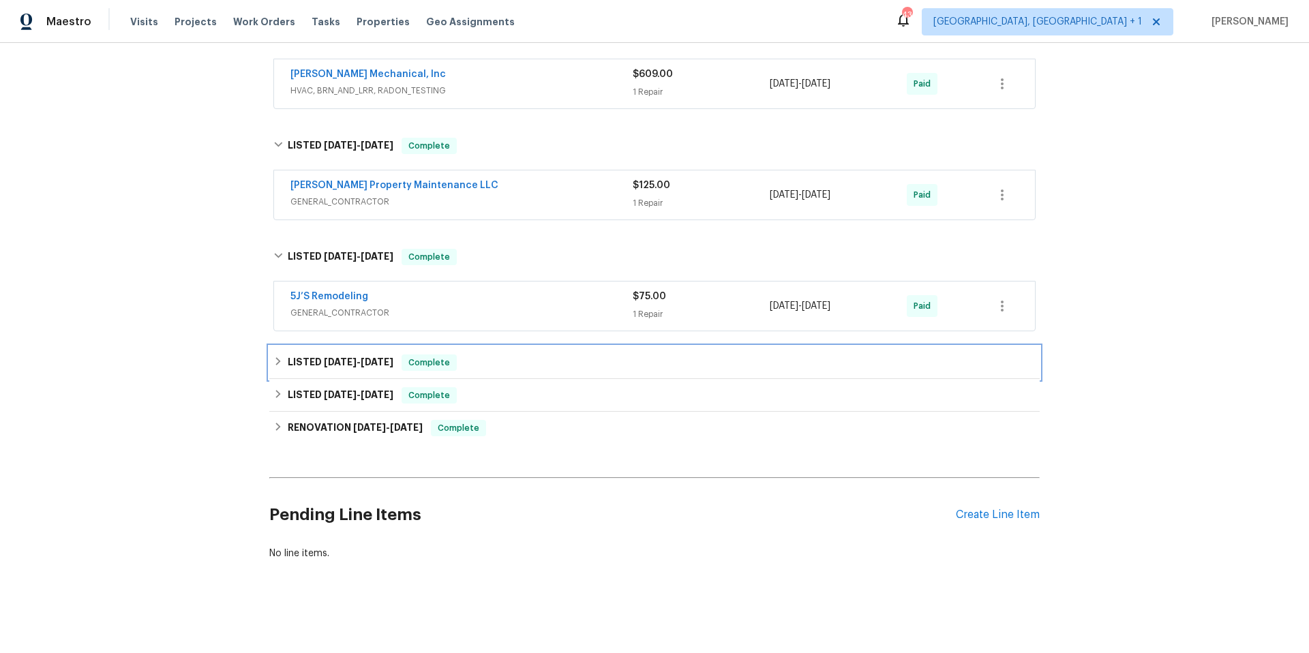
click at [590, 359] on div "LISTED 12/31/24 - 1/3/25 Complete" at bounding box center [654, 363] width 762 height 16
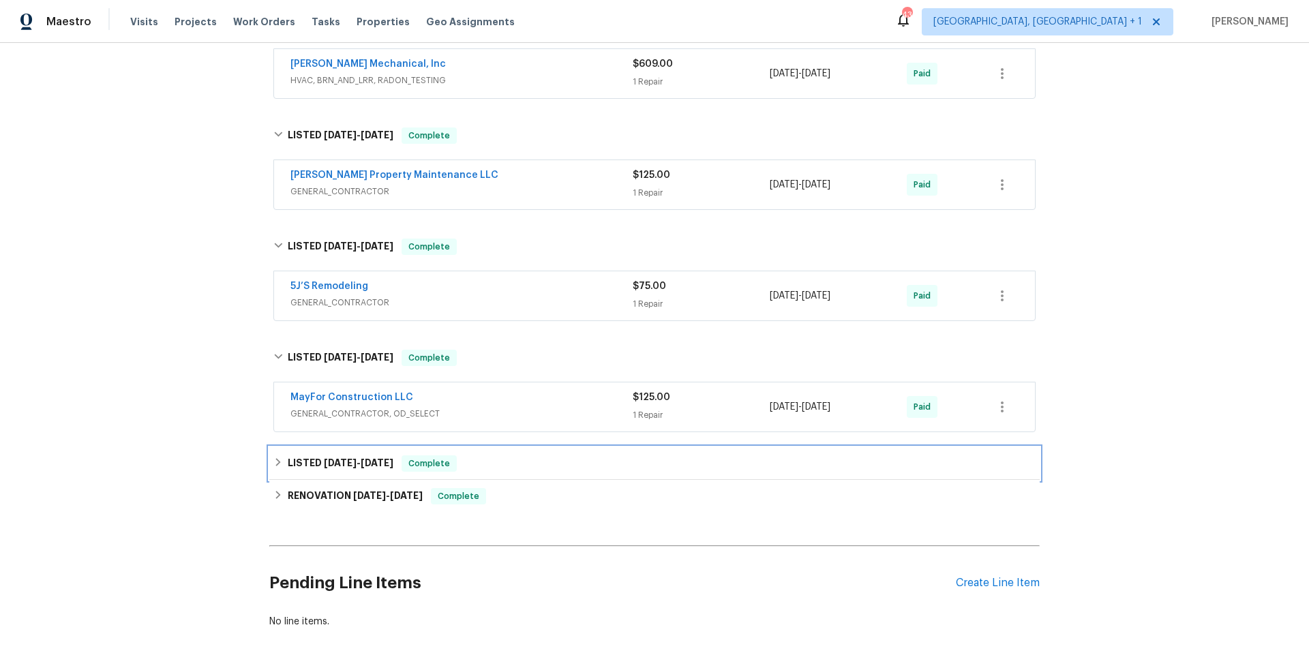
click at [584, 457] on div "LISTED 12/9/24 - 12/11/24 Complete" at bounding box center [654, 464] width 762 height 16
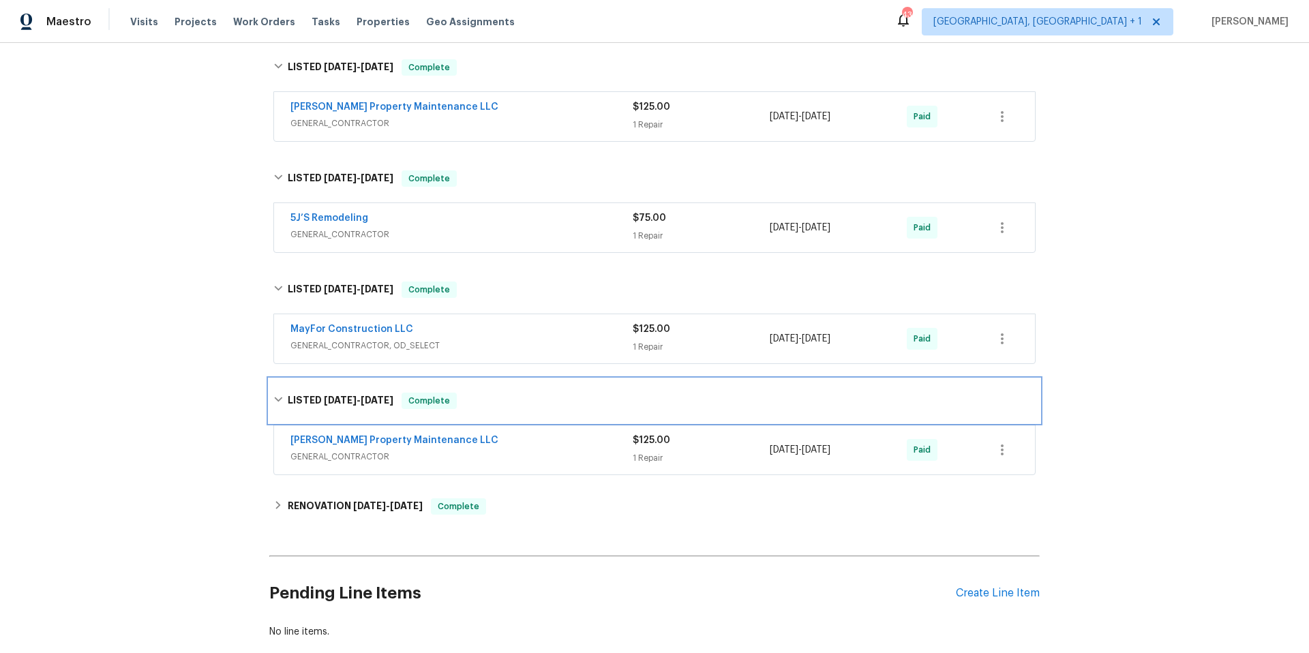
scroll to position [578, 0]
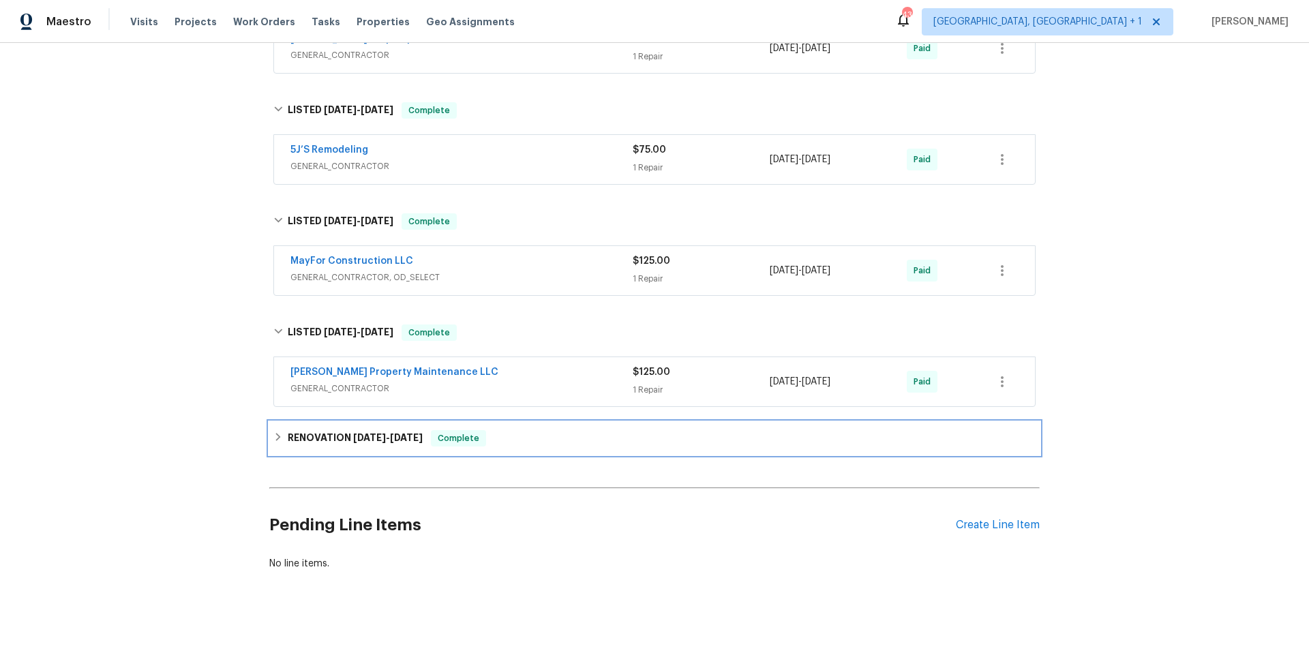
click at [565, 436] on div "RENOVATION 10/2/24 - 10/11/24 Complete" at bounding box center [654, 438] width 762 height 16
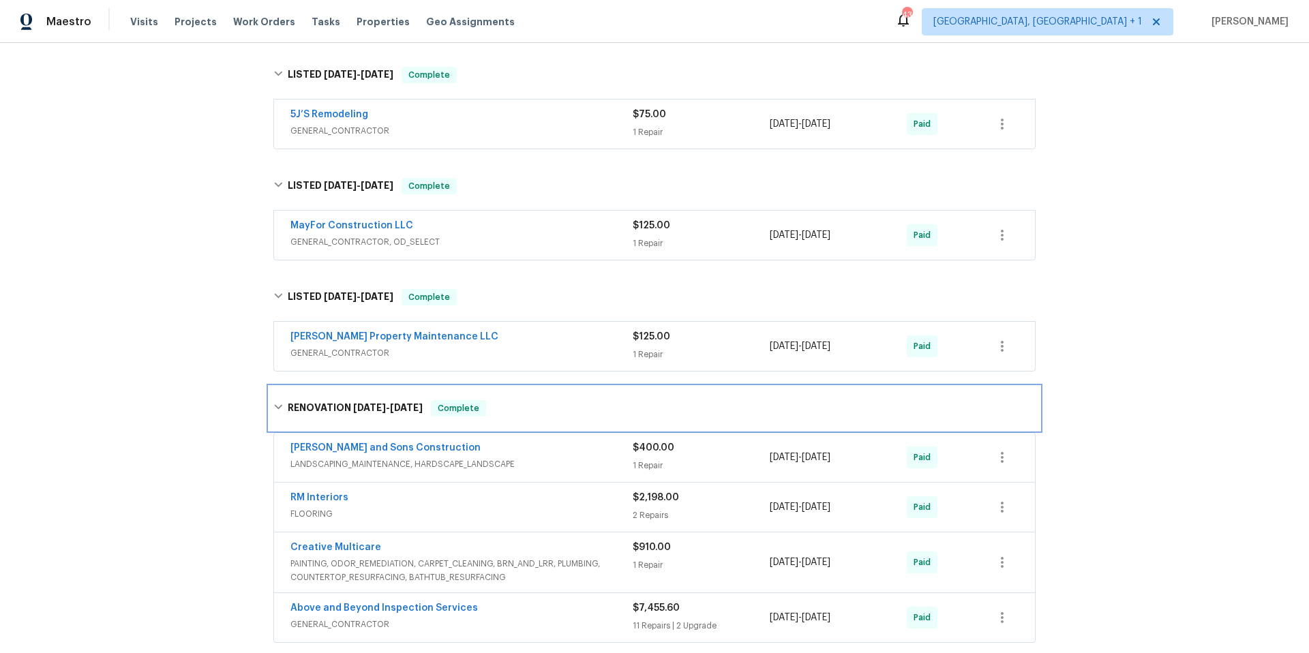
scroll to position [827, 0]
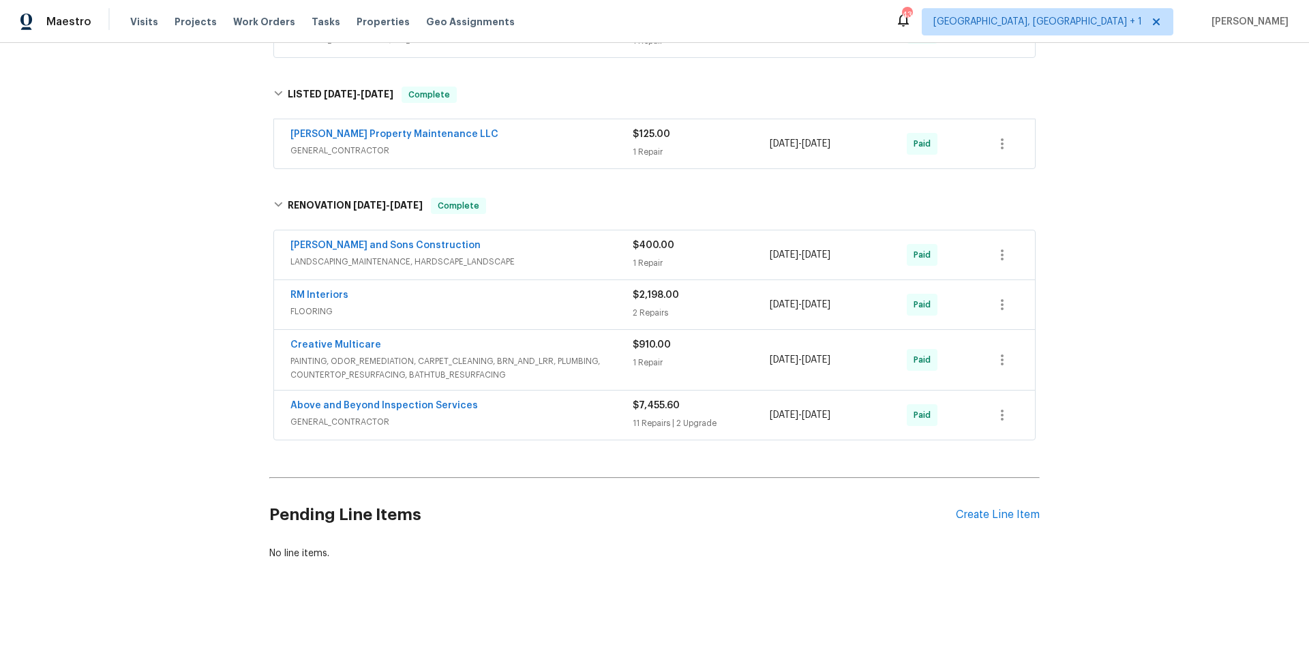
click at [613, 355] on span "PAINTING, ODOR_REMEDIATION, CARPET_CLEANING, BRN_AND_LRR, PLUMBING, COUNTERTOP_…" at bounding box center [462, 368] width 342 height 27
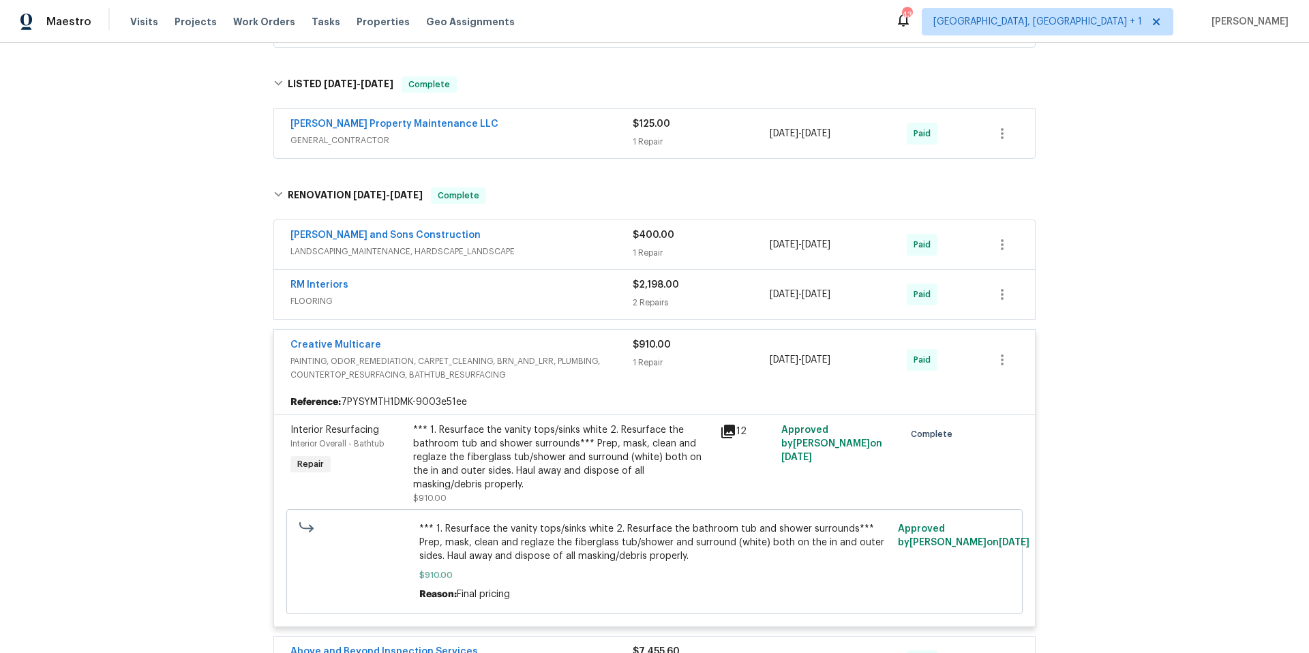
click at [471, 334] on div "Creative Multicare PAINTING, ODOR_REMEDIATION, CARPET_CLEANING, BRN_AND_LRR, PL…" at bounding box center [654, 360] width 761 height 60
click at [586, 342] on div "Creative Multicare" at bounding box center [462, 346] width 342 height 16
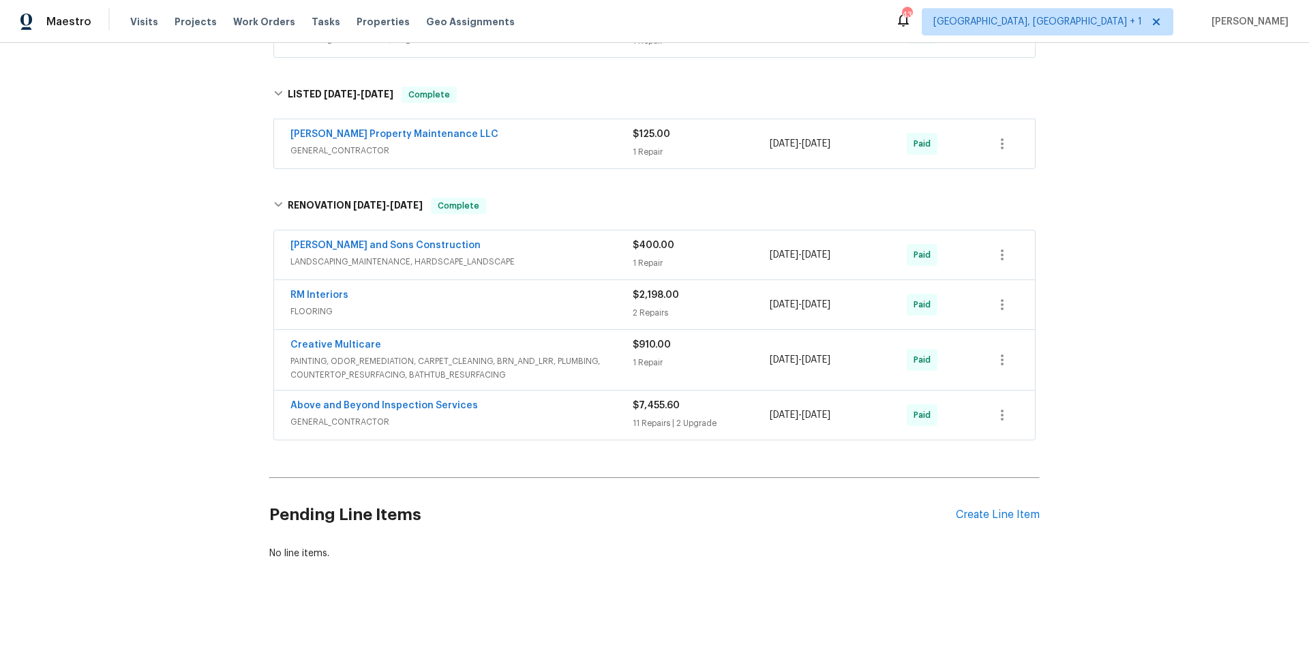
click at [576, 415] on span "GENERAL_CONTRACTOR" at bounding box center [462, 422] width 342 height 14
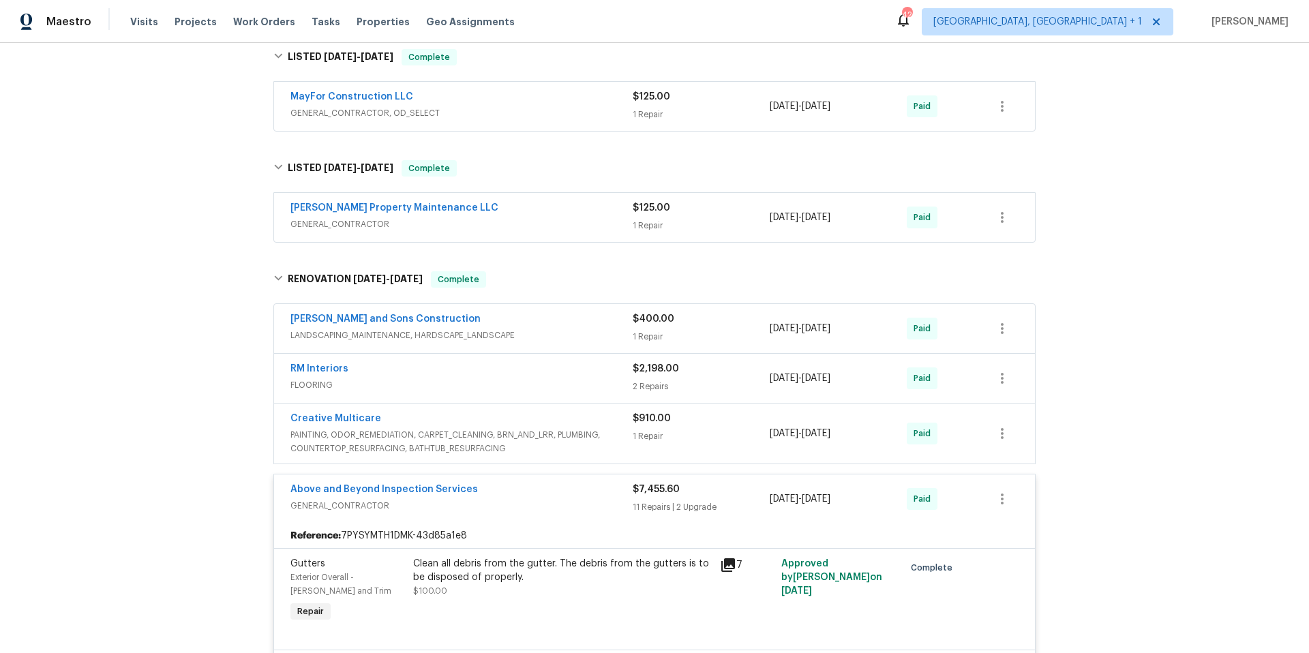
scroll to position [0, 0]
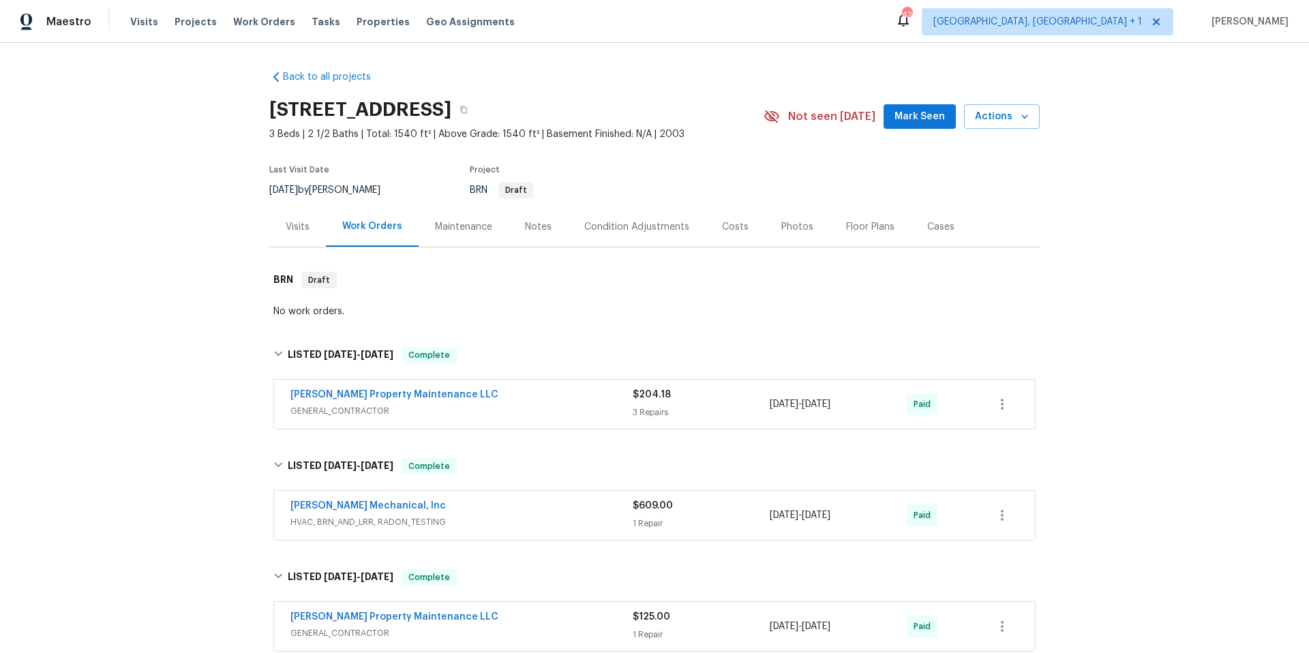
click at [782, 226] on div "Photos" at bounding box center [797, 227] width 32 height 14
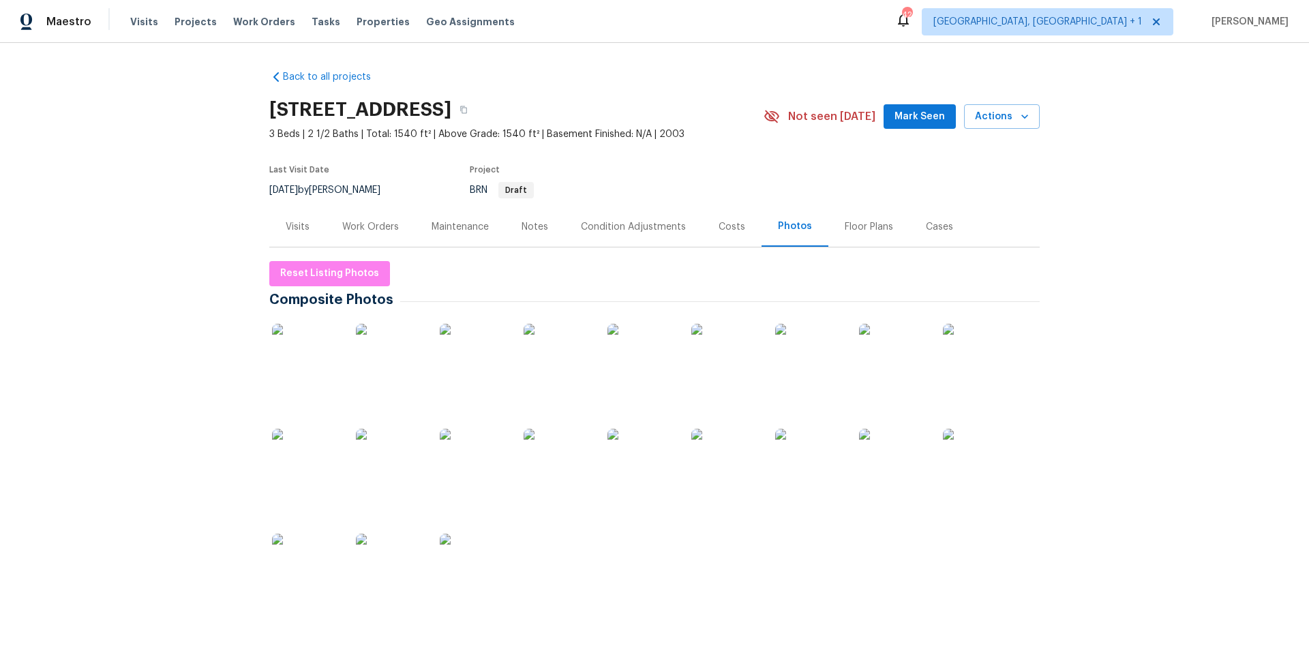
click at [309, 372] on img at bounding box center [306, 358] width 68 height 68
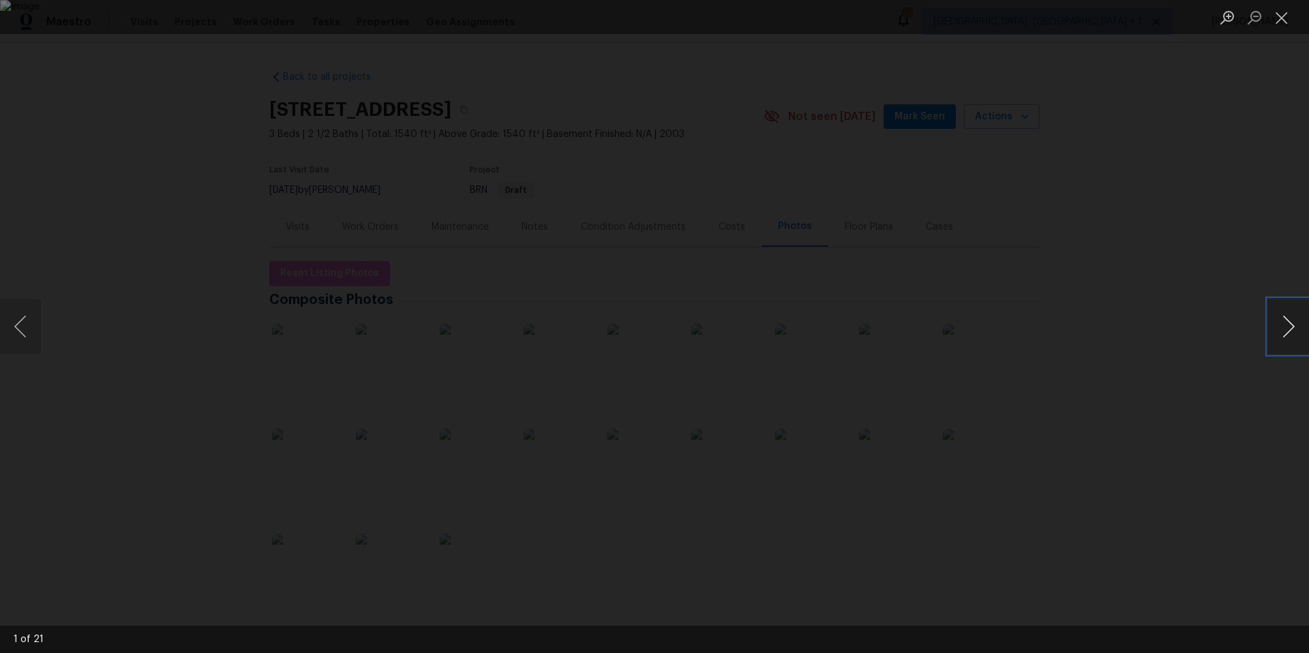
click at [1284, 330] on button "Next image" at bounding box center [1288, 326] width 41 height 55
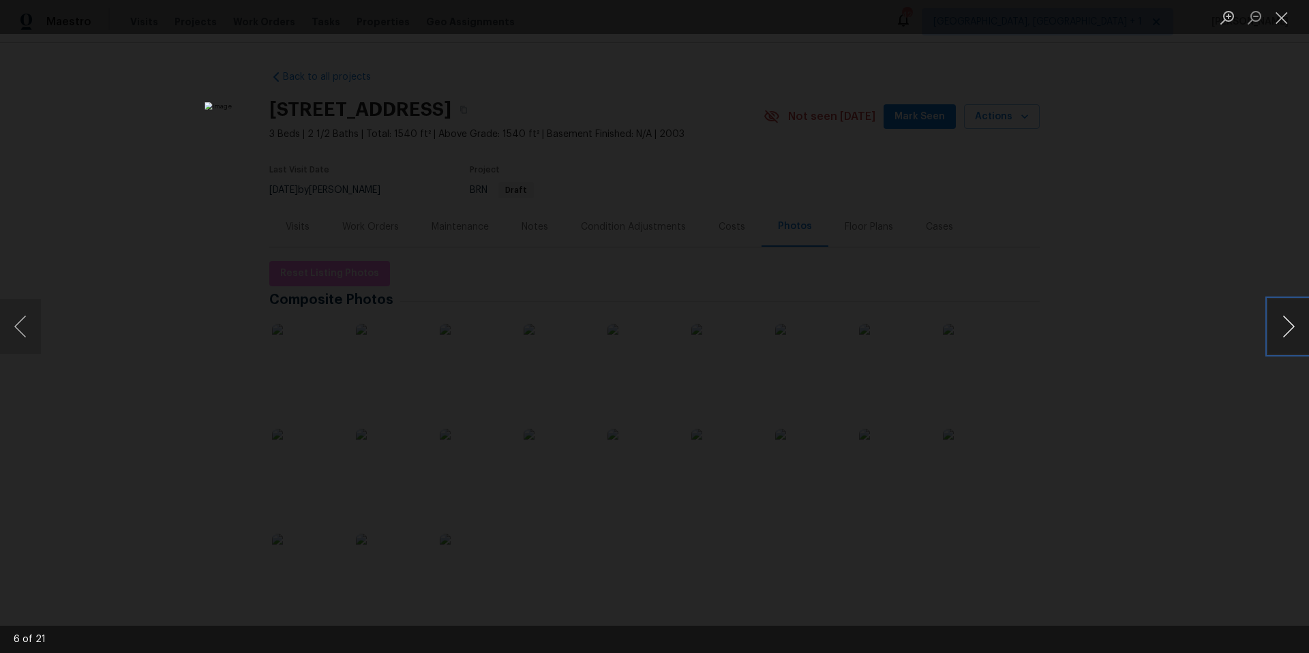
click at [1284, 330] on button "Next image" at bounding box center [1288, 326] width 41 height 55
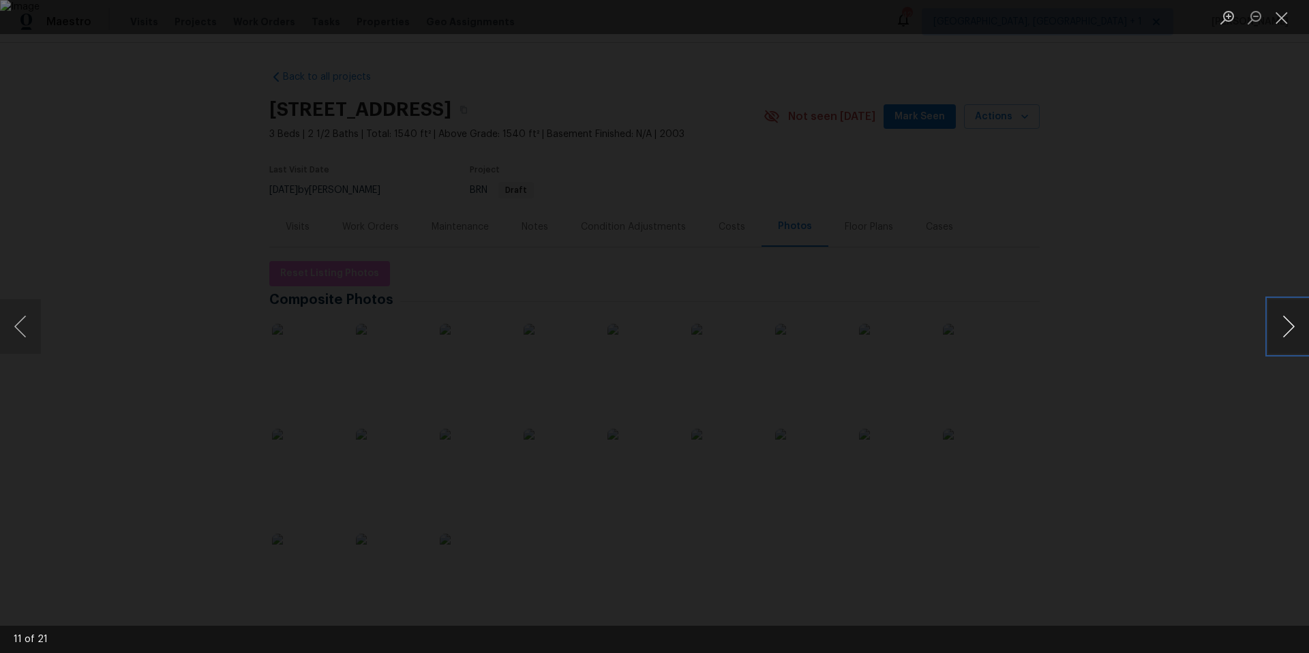
click at [1284, 330] on button "Next image" at bounding box center [1288, 326] width 41 height 55
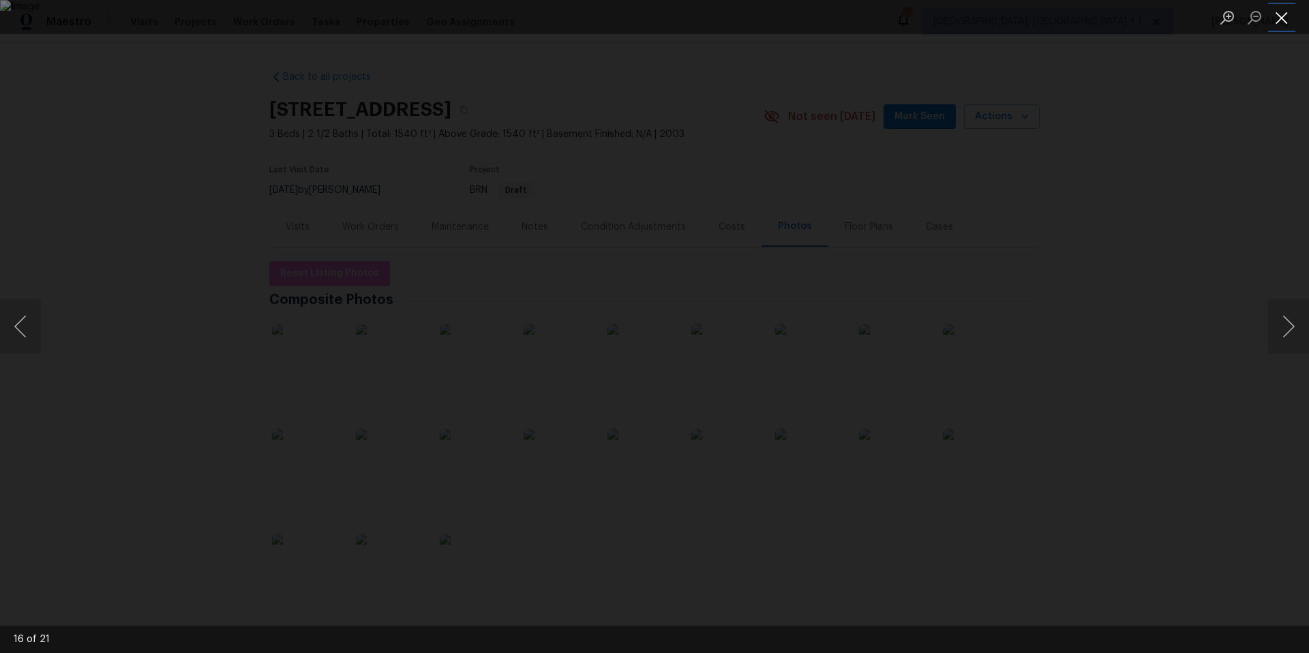
click at [1287, 16] on button "Close lightbox" at bounding box center [1281, 17] width 27 height 24
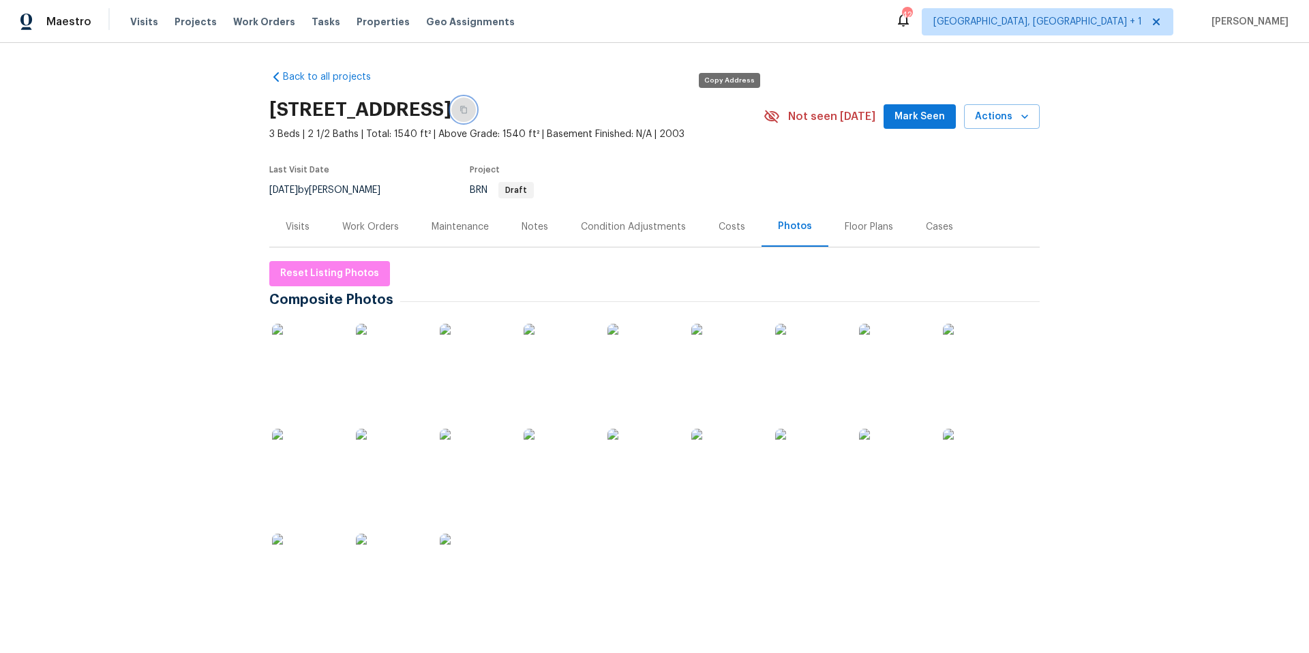
click at [468, 109] on icon "button" at bounding box center [464, 110] width 8 height 8
